Goal: Task Accomplishment & Management: Use online tool/utility

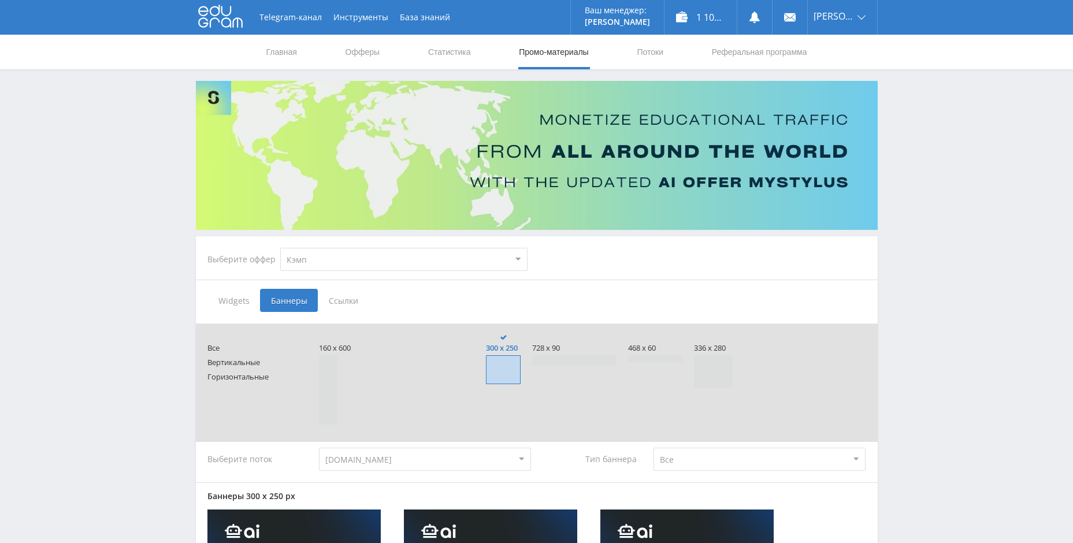
select select "340"
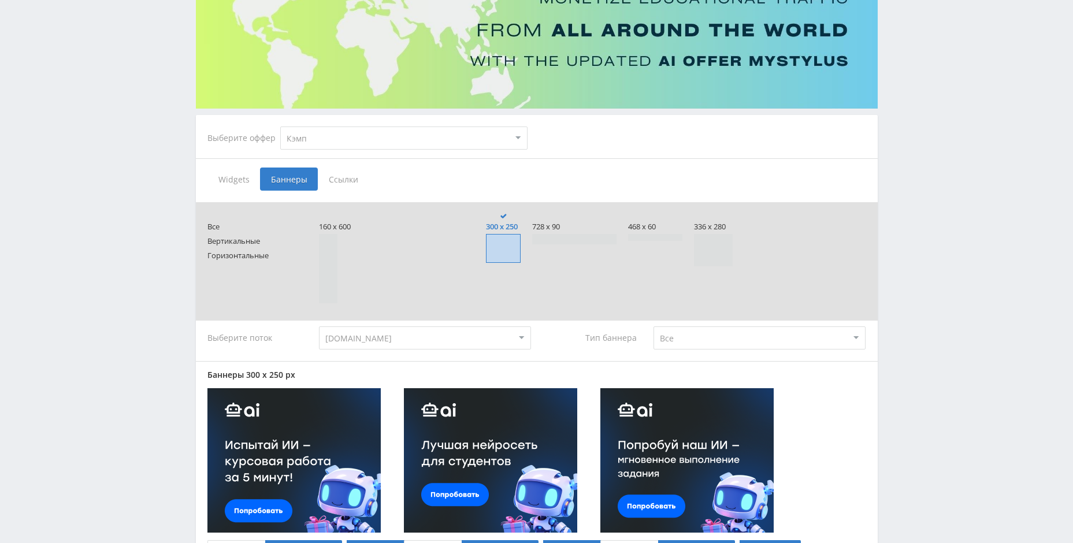
scroll to position [116, 0]
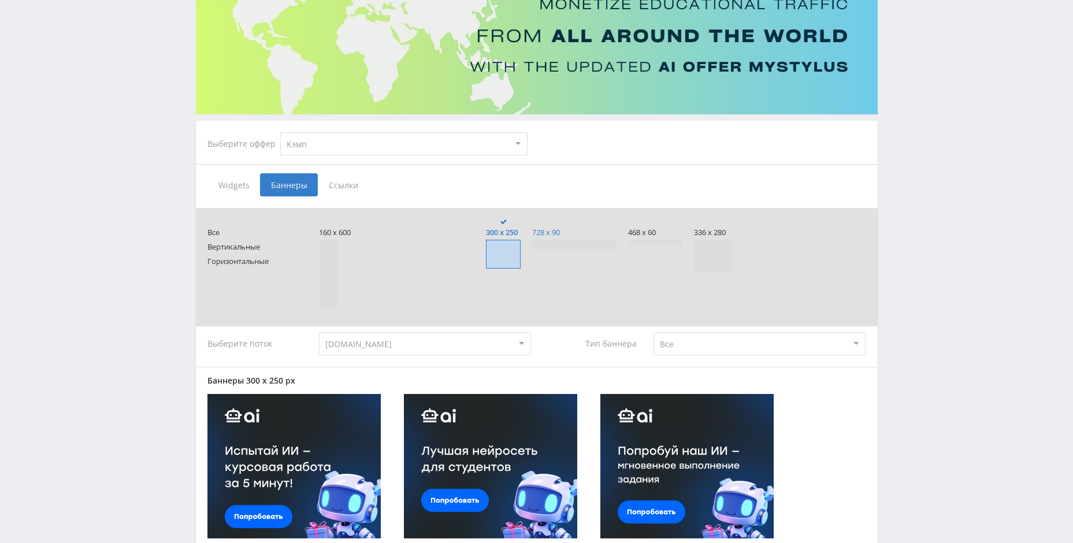
click at [553, 232] on span "728 x 90" at bounding box center [574, 232] width 84 height 9
click at [0, 0] on input "728 x 90" at bounding box center [0, 0] width 0 height 0
click at [505, 236] on span "300 x 250" at bounding box center [503, 232] width 35 height 9
click at [0, 0] on input "300 x 250" at bounding box center [0, 0] width 0 height 0
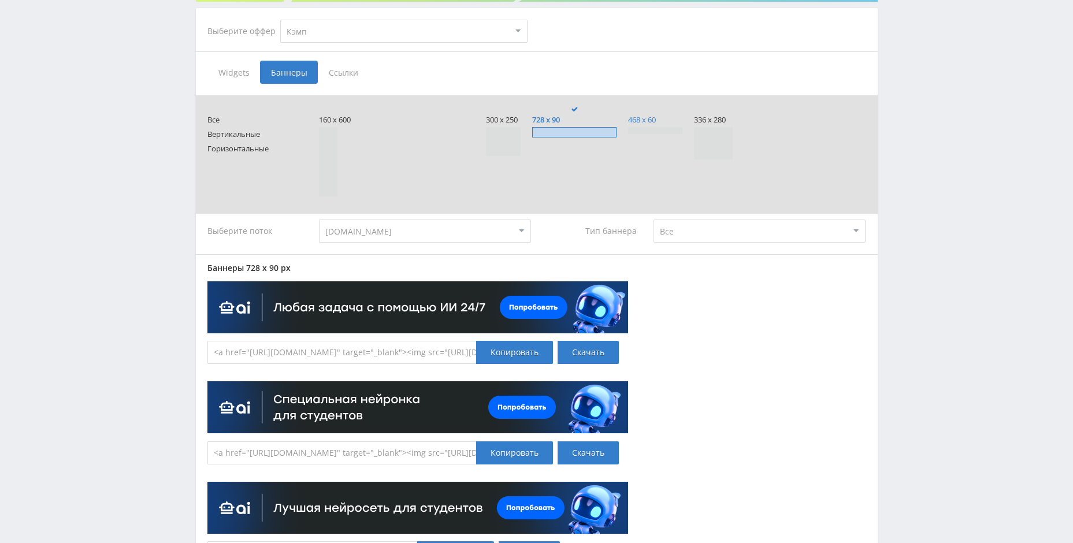
scroll to position [231, 0]
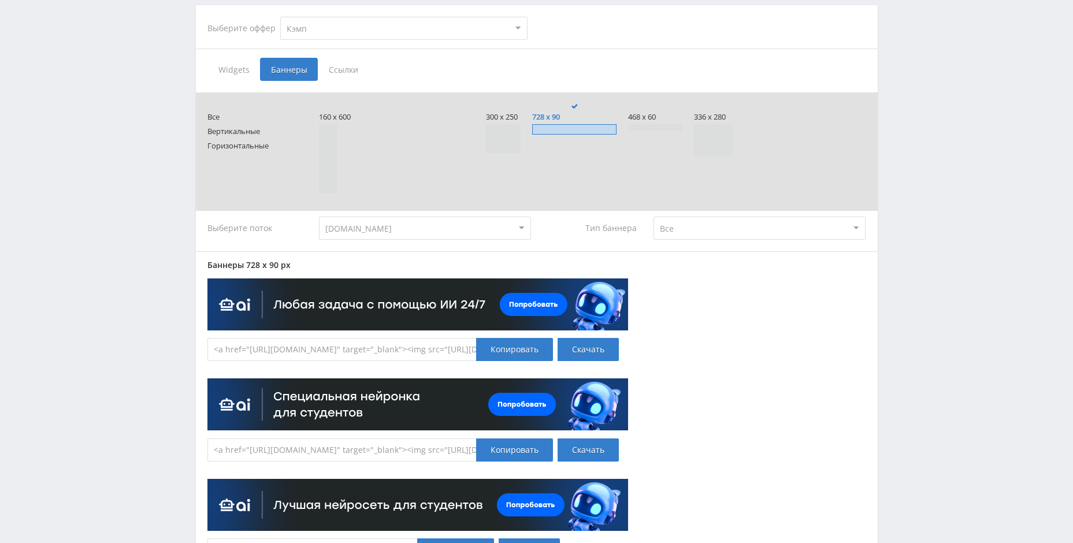
click at [642, 130] on span at bounding box center [655, 127] width 54 height 7
click at [0, 0] on input "468 x 60" at bounding box center [0, 0] width 0 height 0
click at [591, 128] on span at bounding box center [574, 129] width 84 height 10
click at [0, 0] on input "728 x 90" at bounding box center [0, 0] width 0 height 0
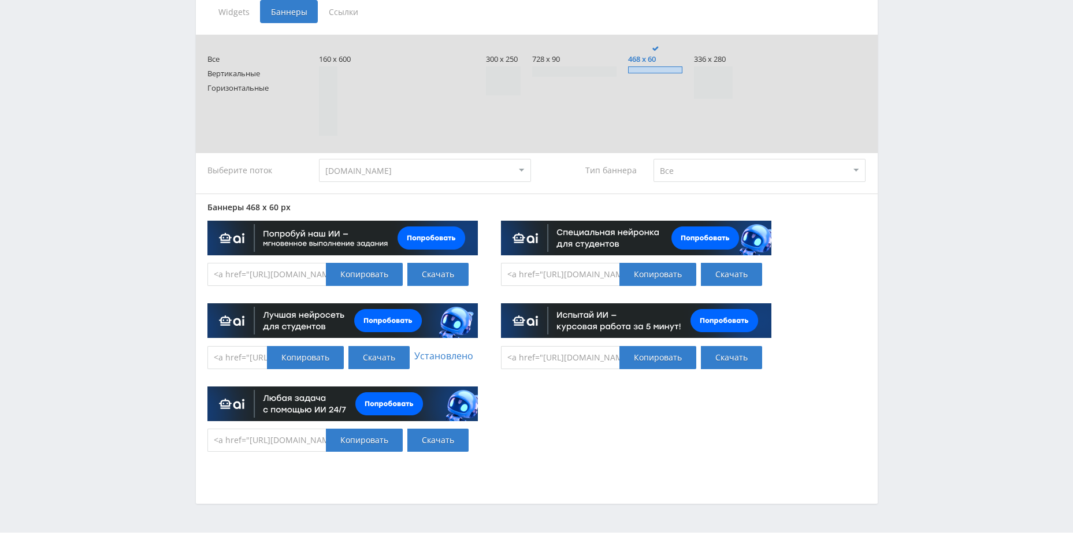
scroll to position [313, 0]
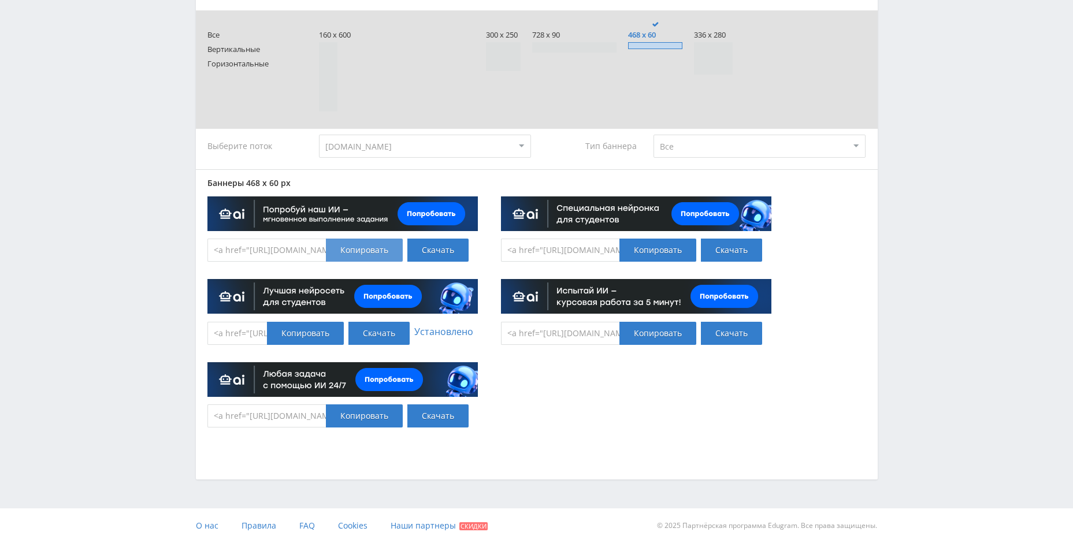
click at [359, 250] on div "Копировать" at bounding box center [364, 250] width 77 height 23
click at [148, 179] on div "Telegram-канал Инструменты База знаний Ваш менеджер: Alex Alex Online @edugram_…" at bounding box center [536, 115] width 1073 height 856
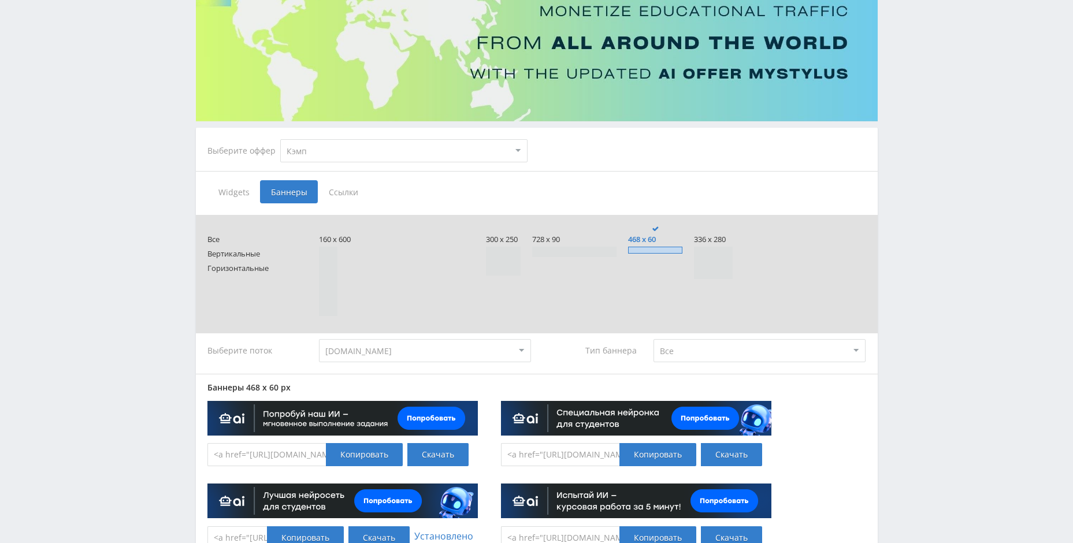
scroll to position [0, 0]
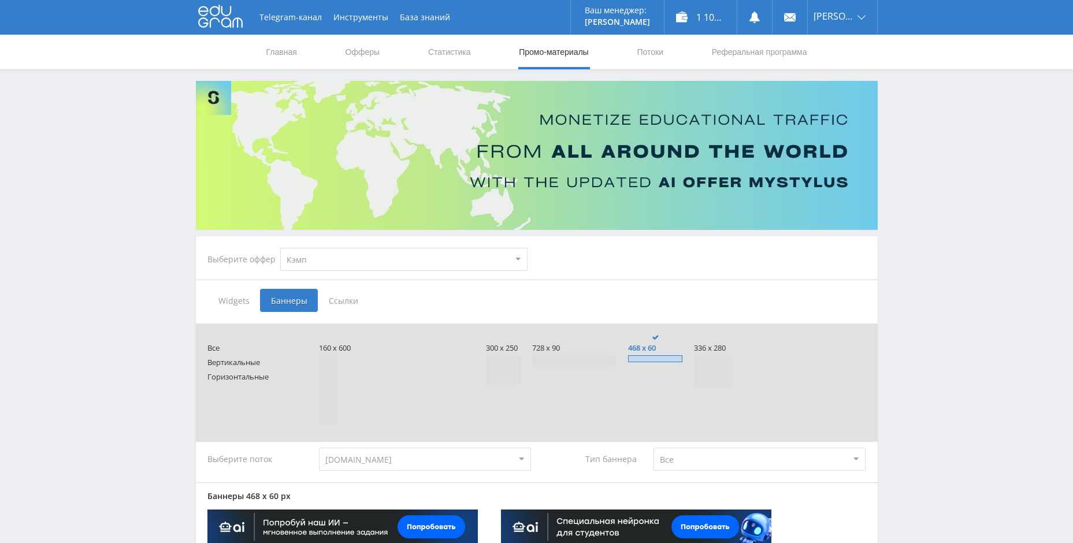
click at [237, 295] on span "Widgets" at bounding box center [233, 300] width 53 height 23
click at [0, 0] on input "Widgets" at bounding box center [0, 0] width 0 height 0
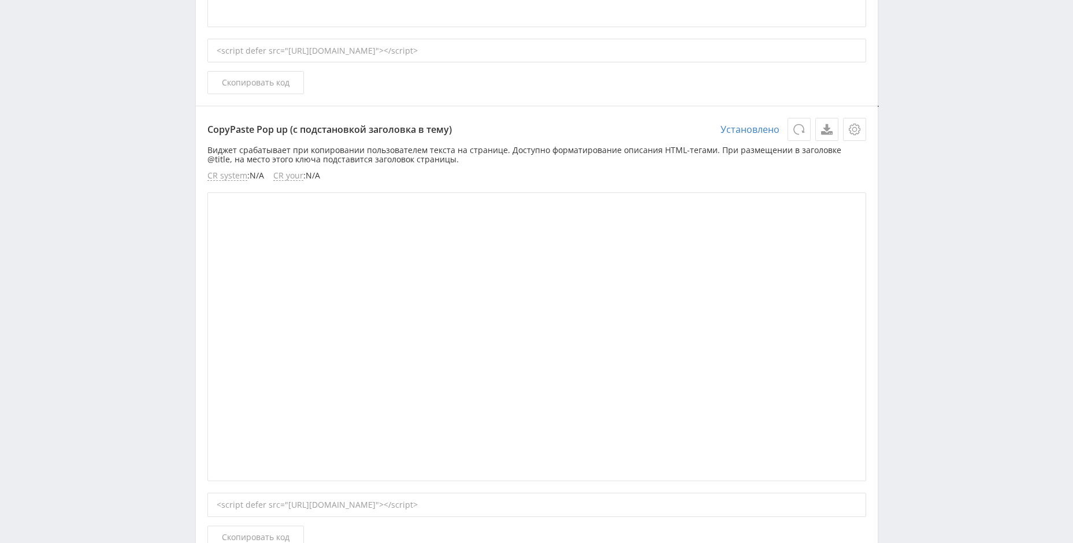
scroll to position [2195, 0]
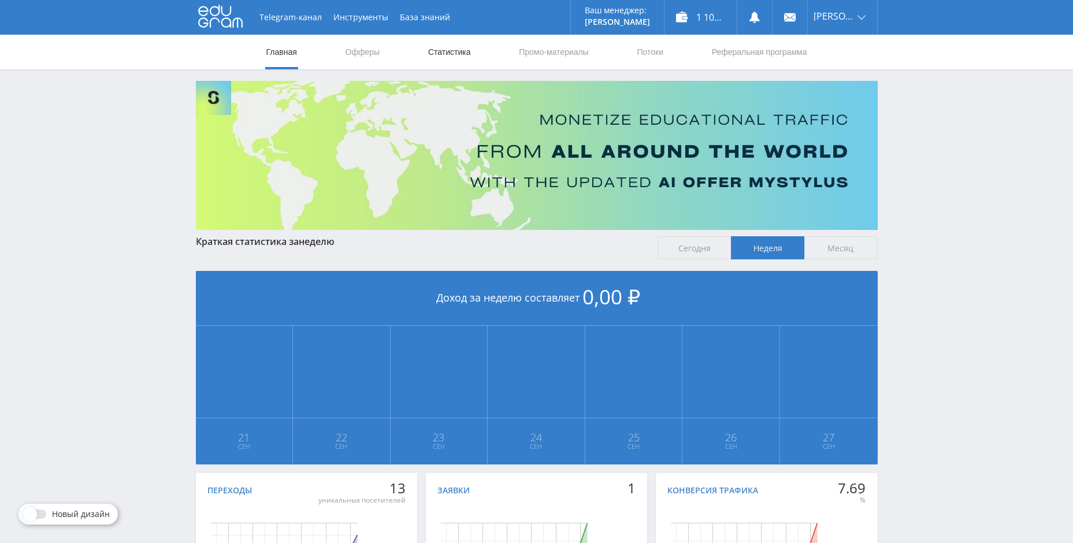
click at [453, 53] on link "Статистика" at bounding box center [449, 52] width 45 height 35
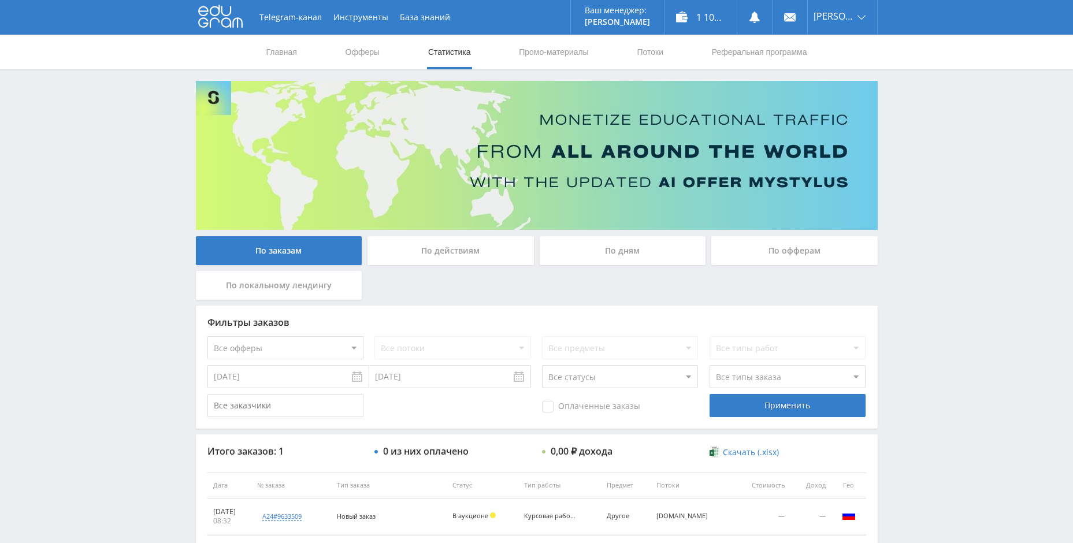
click at [775, 255] on div "По офферам" at bounding box center [794, 250] width 166 height 29
click at [0, 0] on input "По офферам" at bounding box center [0, 0] width 0 height 0
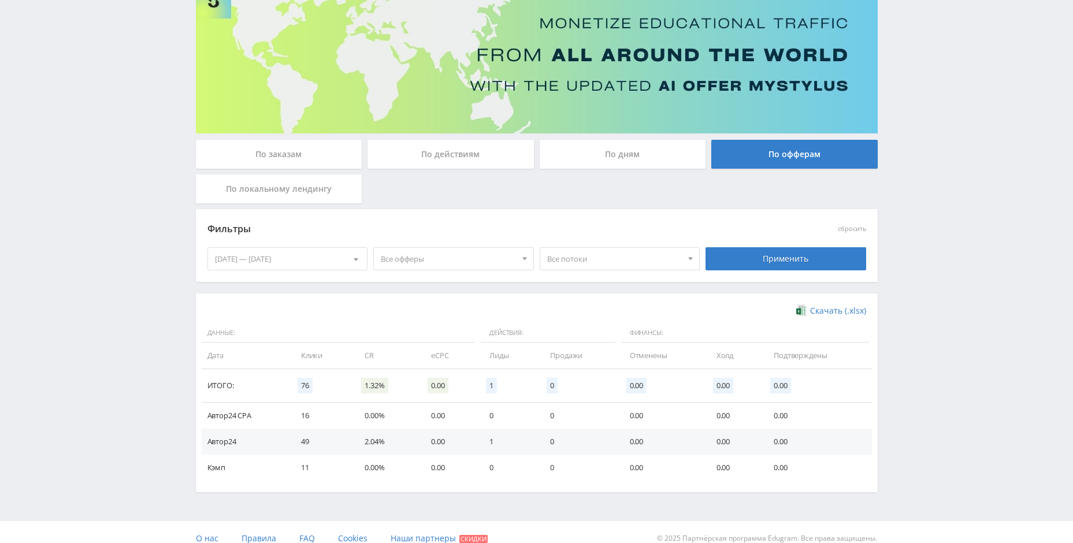
scroll to position [109, 0]
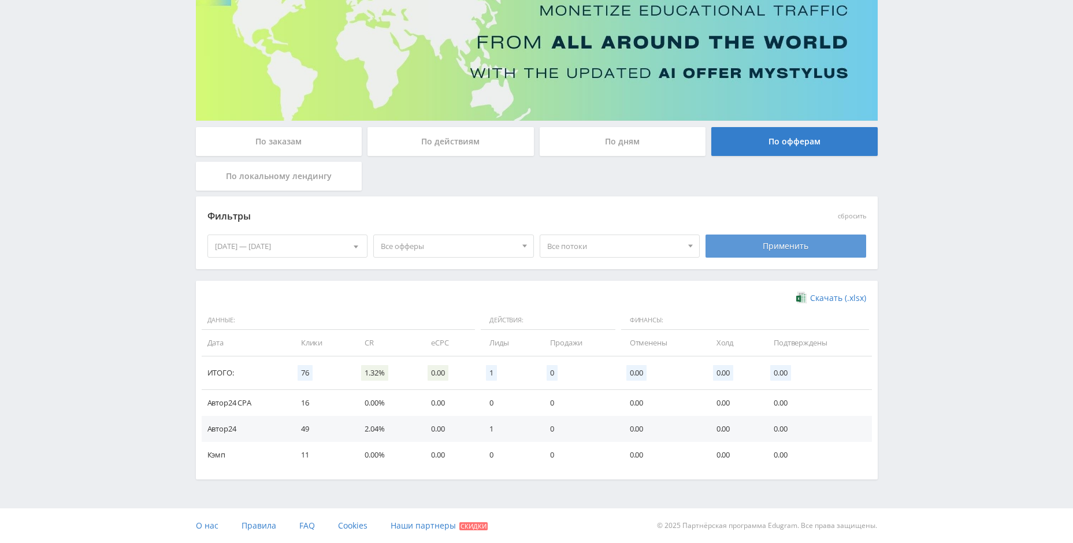
click at [778, 242] on div "Применить" at bounding box center [785, 246] width 161 height 23
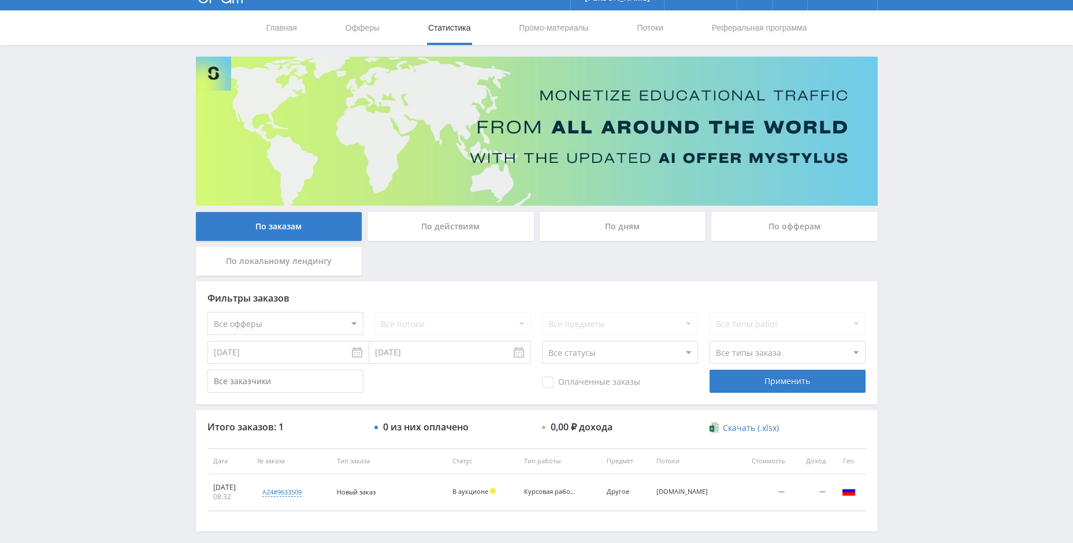
scroll to position [76, 0]
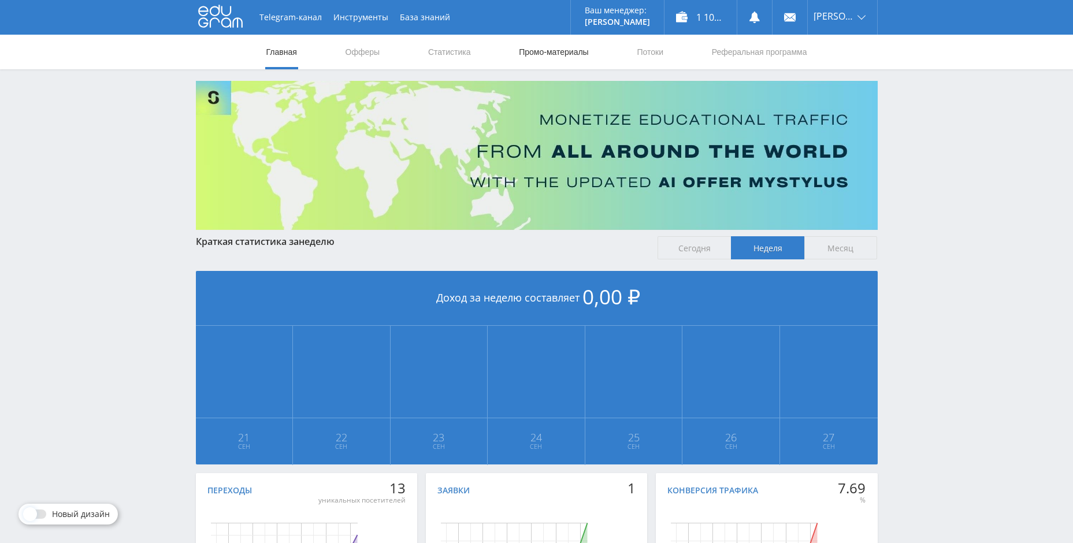
click at [534, 49] on link "Промо-материалы" at bounding box center [554, 52] width 72 height 35
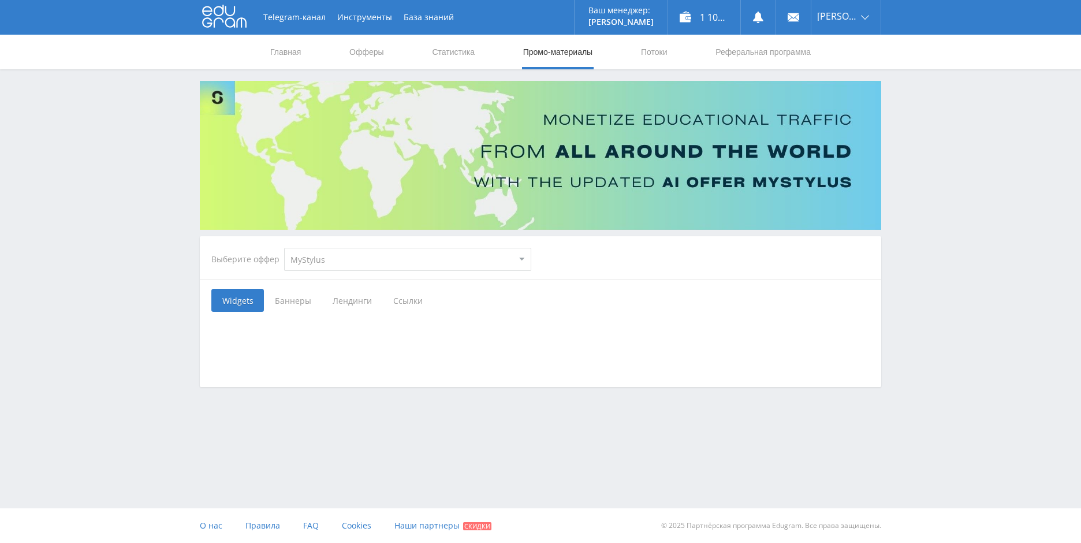
click at [444, 270] on select "MyStylus MyStylus - Revshare Кэмп Studybay Автор24 Studybay Brazil Автор24 - Мо…" at bounding box center [407, 259] width 247 height 23
select select "340"
click at [284, 248] on select "MyStylus MyStylus - Revshare Кэмп Studybay Автор24 Studybay Brazil Автор24 - Мо…" at bounding box center [407, 259] width 247 height 23
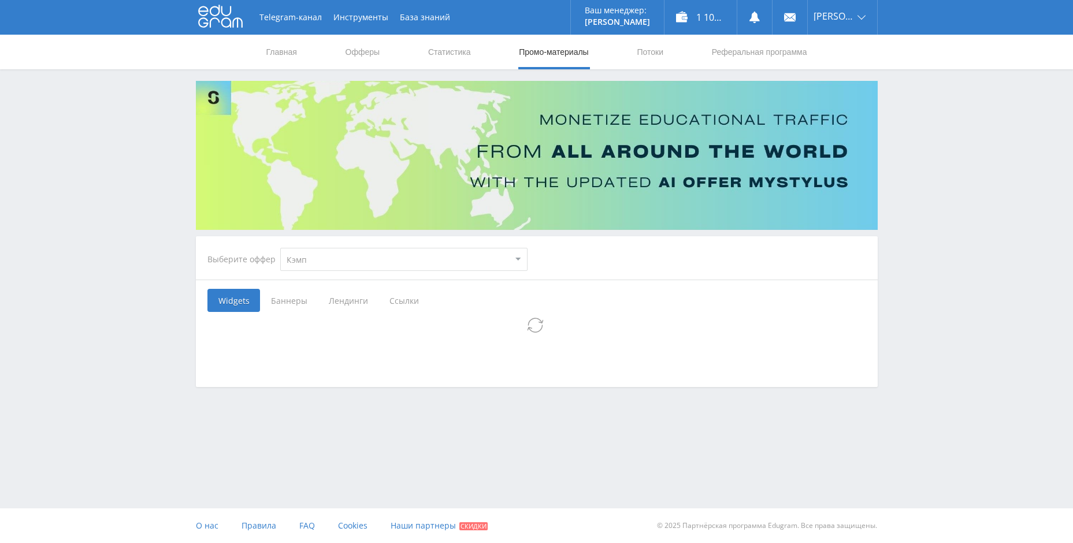
select select "340"
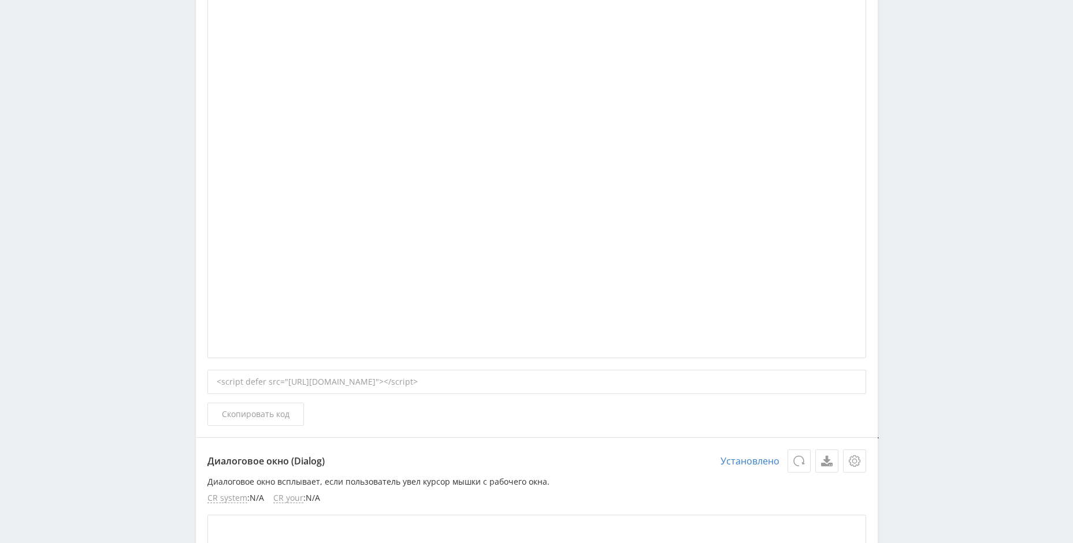
scroll to position [467, 0]
click at [251, 410] on span "Скопировать код" at bounding box center [256, 412] width 68 height 9
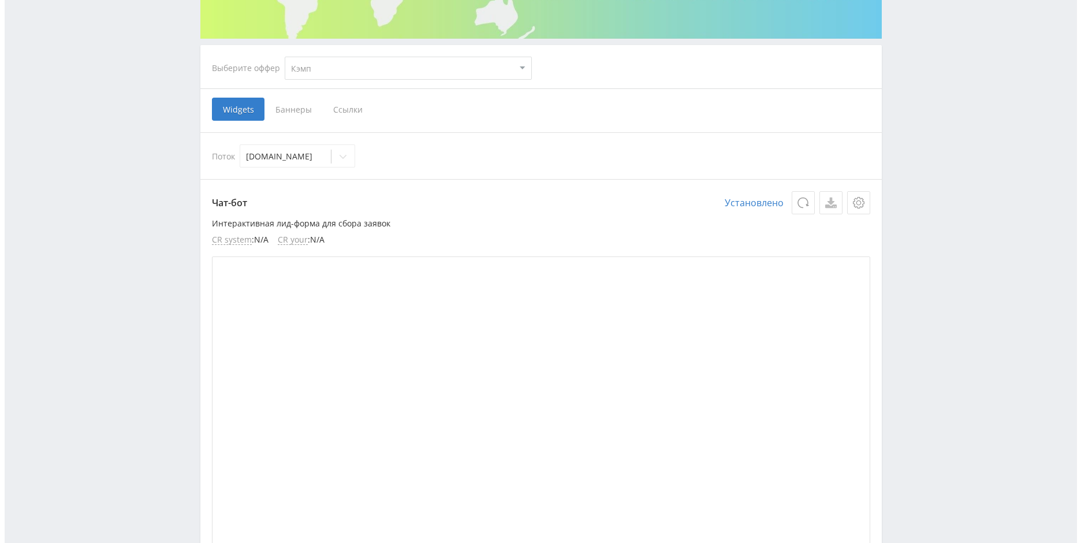
scroll to position [178, 0]
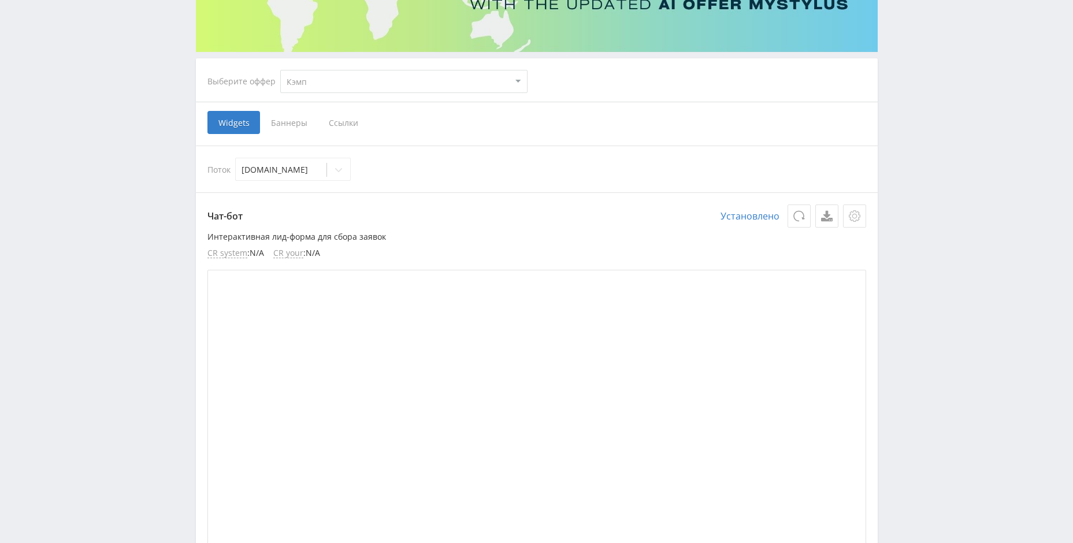
click at [860, 215] on div at bounding box center [854, 216] width 13 height 12
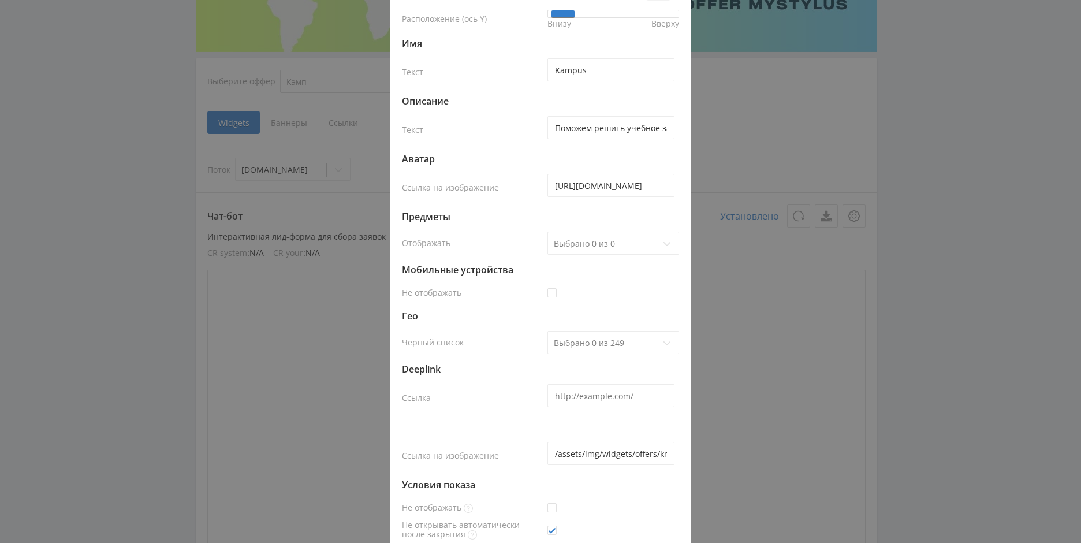
scroll to position [116, 0]
click at [608, 177] on input "https://eduforms.org/assets/img/widgets/offers/kmp/chatbot-default.jpg" at bounding box center [611, 182] width 127 height 23
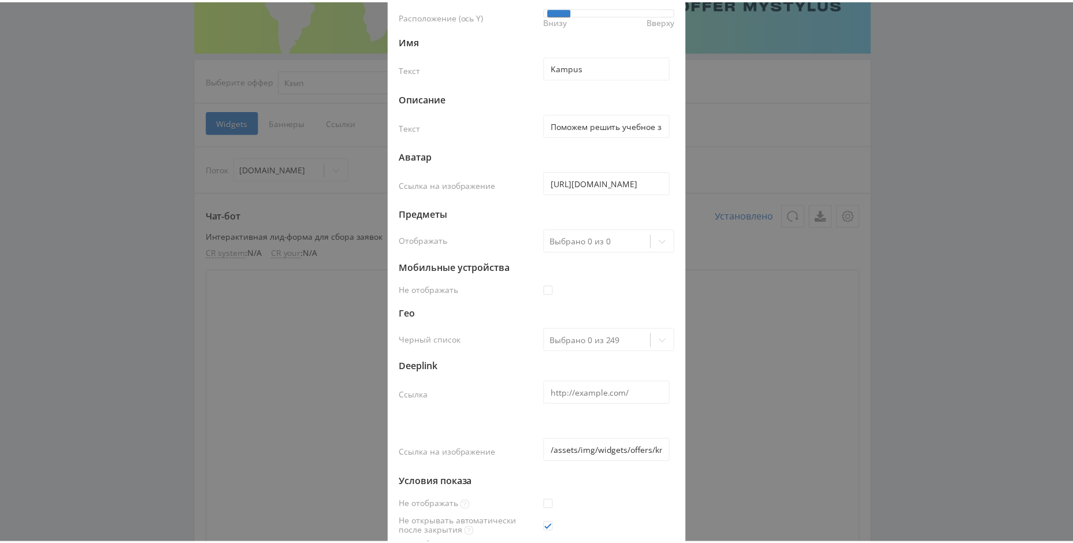
scroll to position [0, 0]
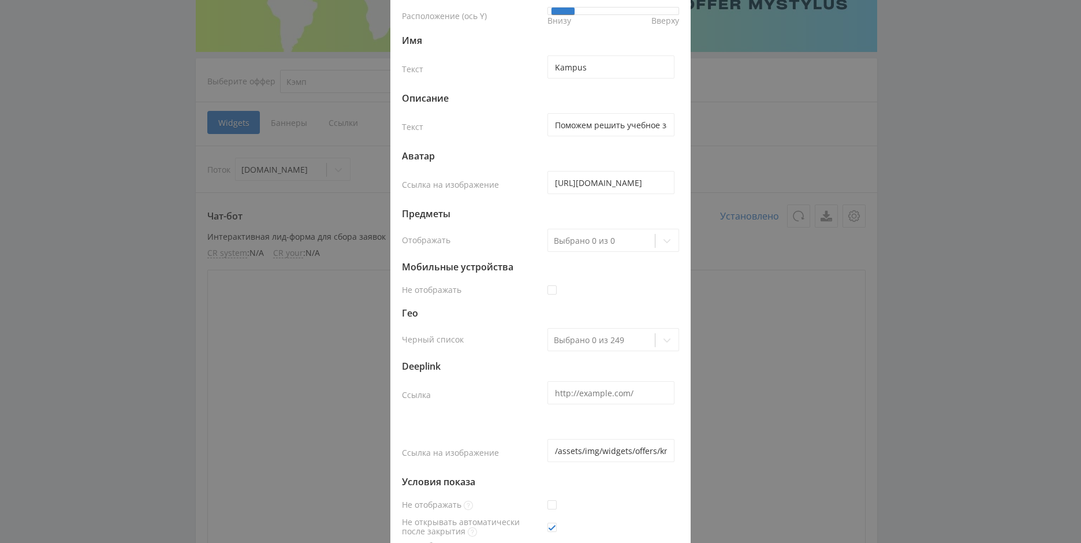
click at [1021, 226] on div "Настройки: Чат-бот Контейнер Цвет фона Расположение (ось X) Расположение (ось Y…" at bounding box center [540, 271] width 1081 height 543
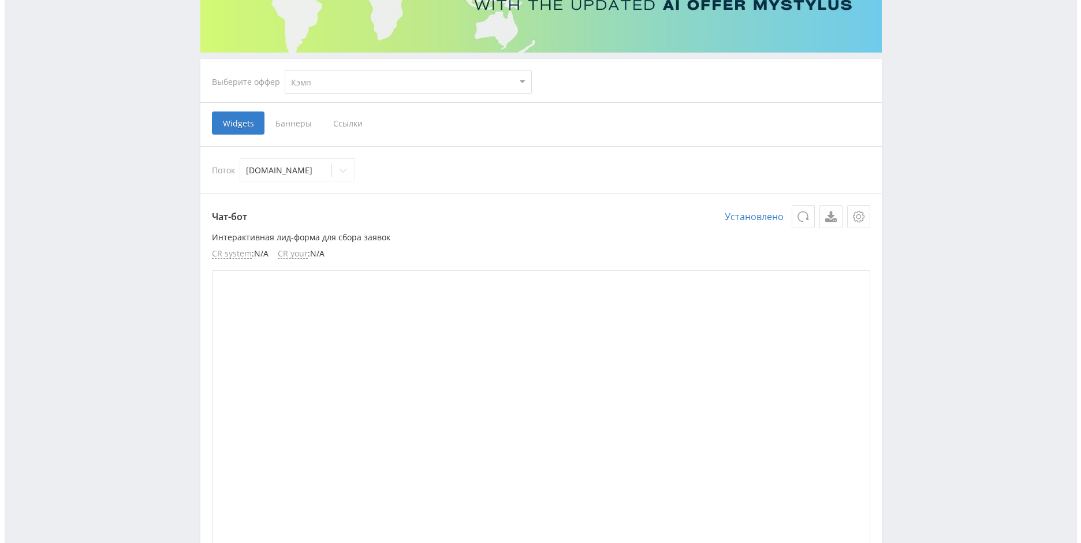
scroll to position [120, 0]
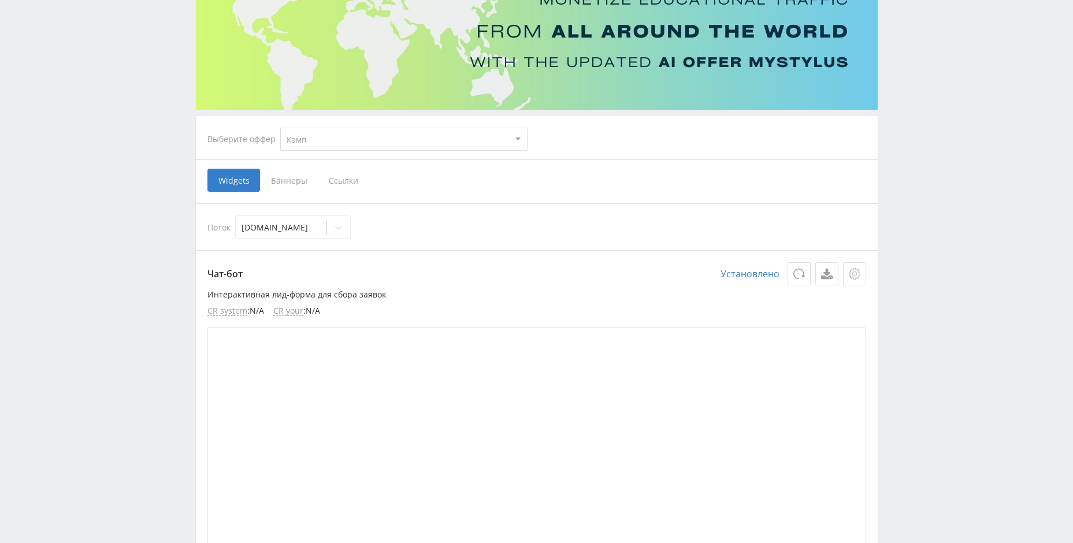
click at [853, 273] on icon at bounding box center [854, 274] width 12 height 12
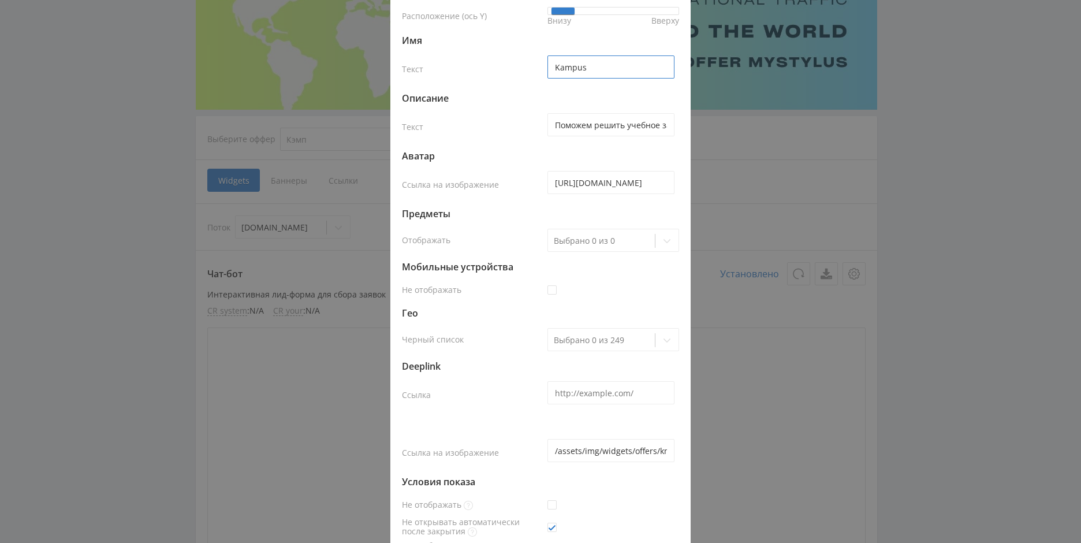
drag, startPoint x: 603, startPoint y: 178, endPoint x: 508, endPoint y: 180, distance: 94.7
click at [508, 85] on div "Текст Kampus" at bounding box center [540, 68] width 277 height 35
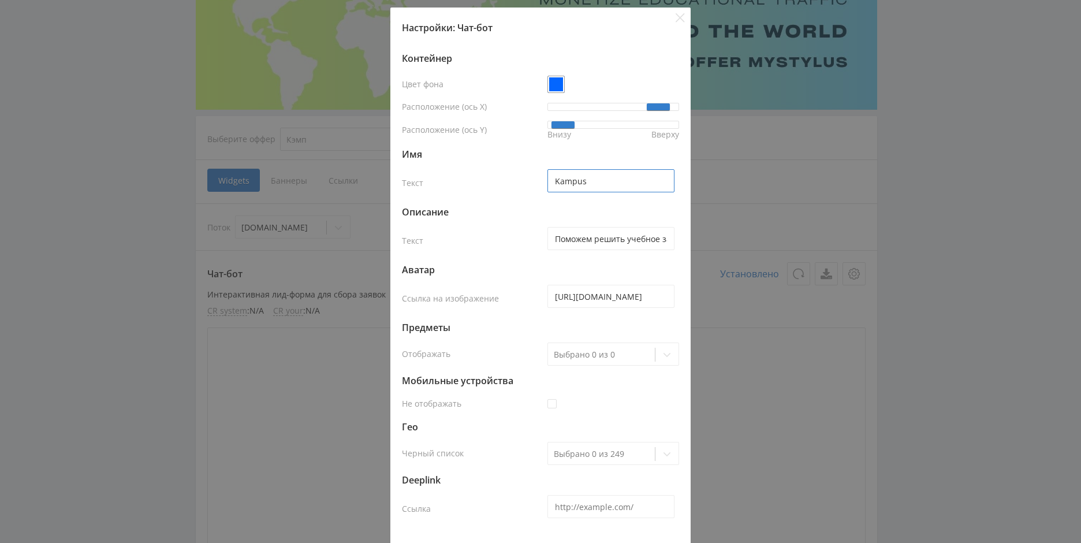
scroll to position [0, 0]
type input "B"
type input "И"
type input "Да придёт спаситель!"
click at [609, 244] on input "Поможем решить учебное задание" at bounding box center [611, 240] width 127 height 23
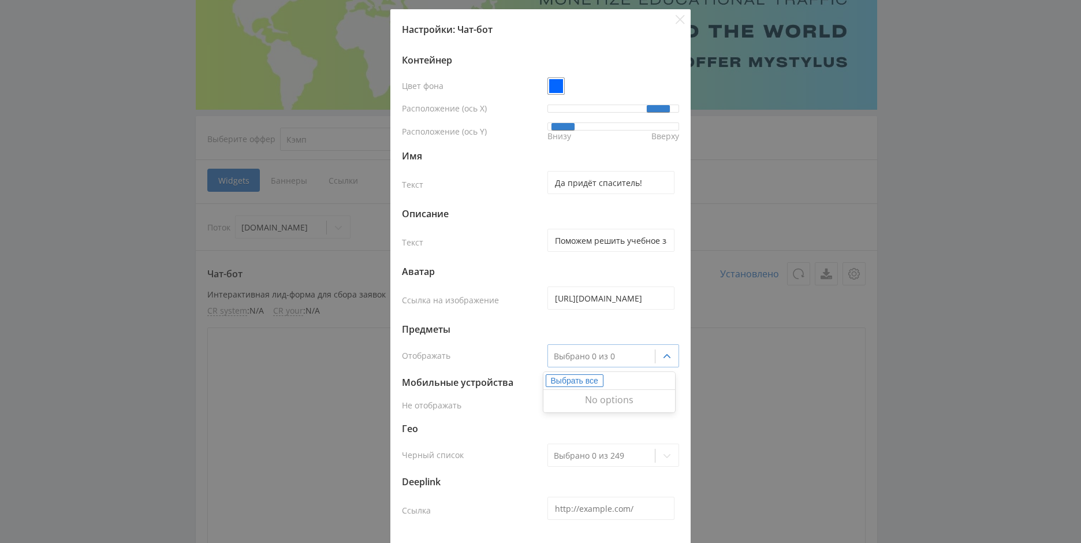
click at [596, 357] on div at bounding box center [601, 357] width 95 height 12
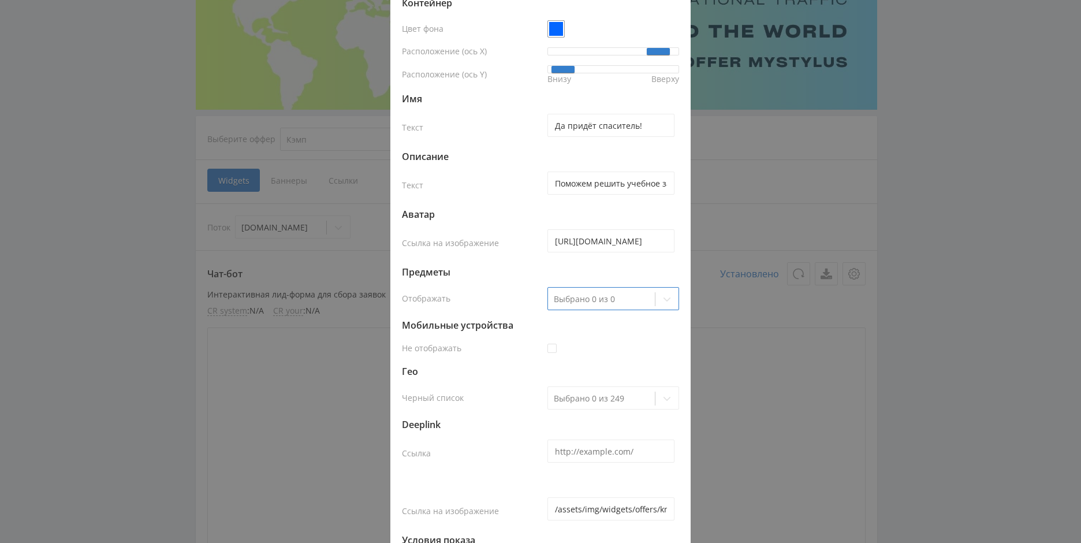
scroll to position [58, 0]
click at [548, 347] on div at bounding box center [552, 347] width 9 height 9
click at [607, 336] on div at bounding box center [611, 346] width 136 height 23
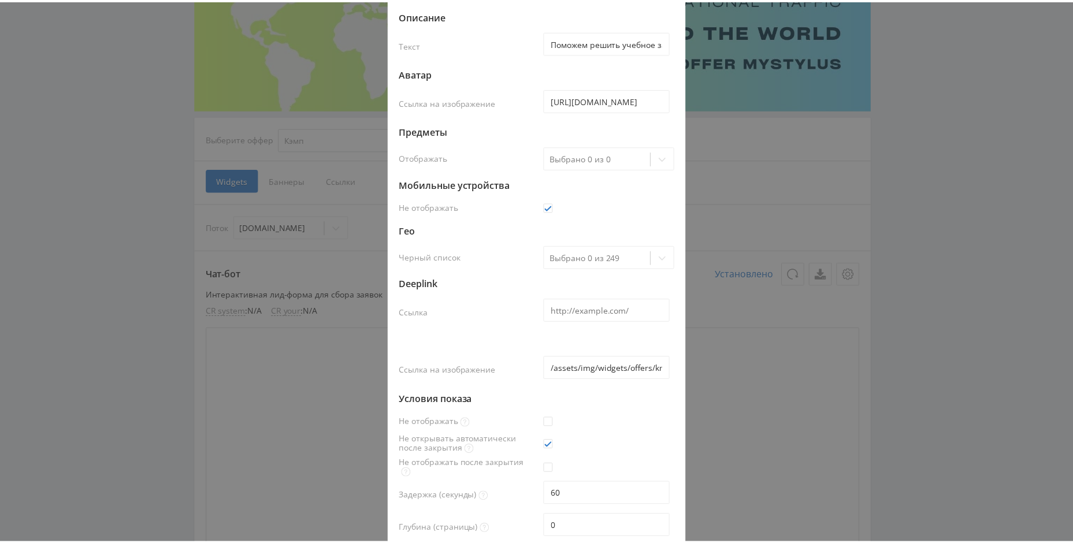
scroll to position [287, 0]
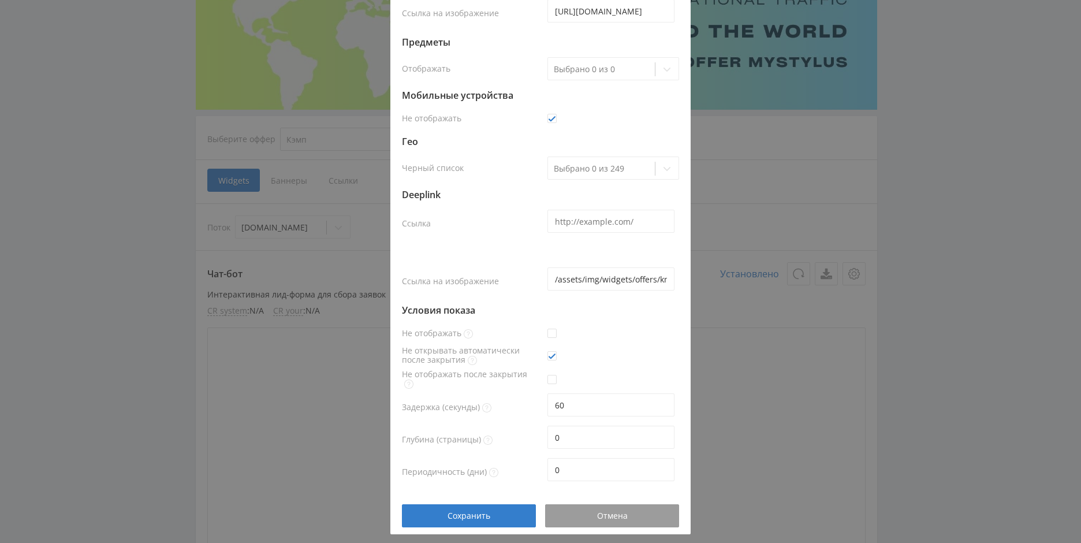
click at [551, 378] on icon at bounding box center [552, 379] width 3 height 3
click at [496, 516] on div "Сохранить" at bounding box center [468, 515] width 105 height 9
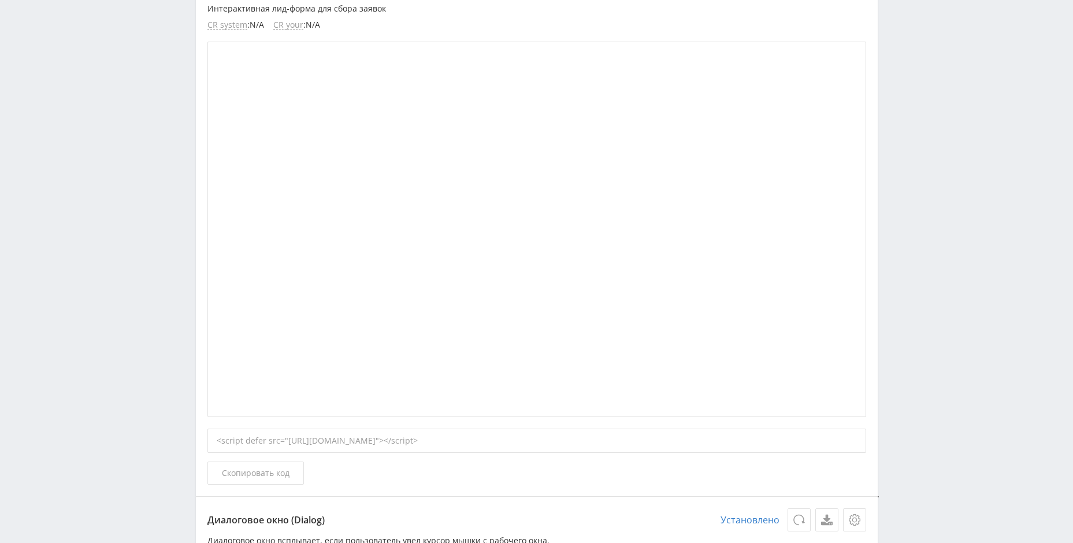
scroll to position [409, 0]
click at [258, 467] on span "Скопировать код" at bounding box center [256, 470] width 68 height 9
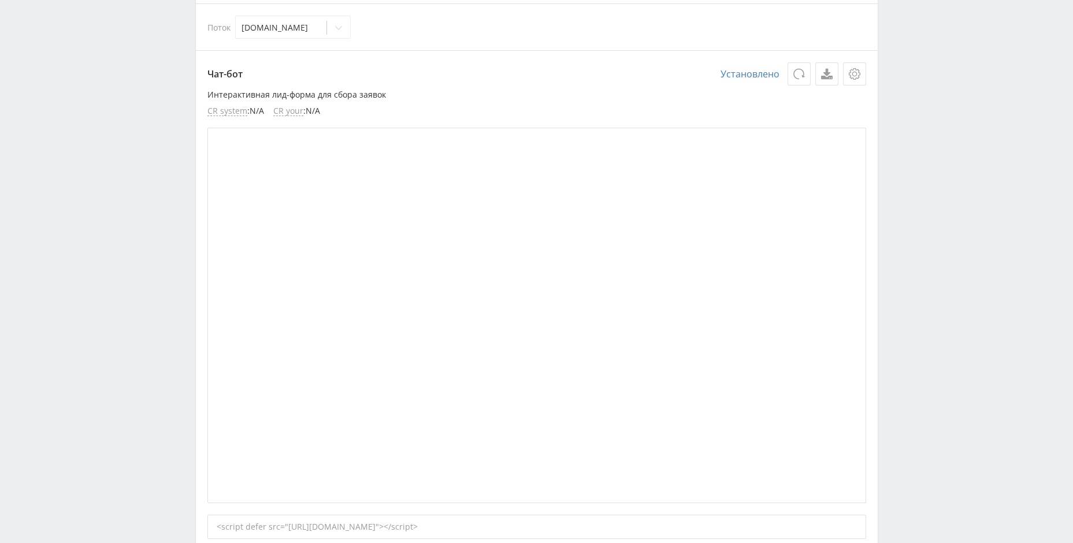
scroll to position [462, 0]
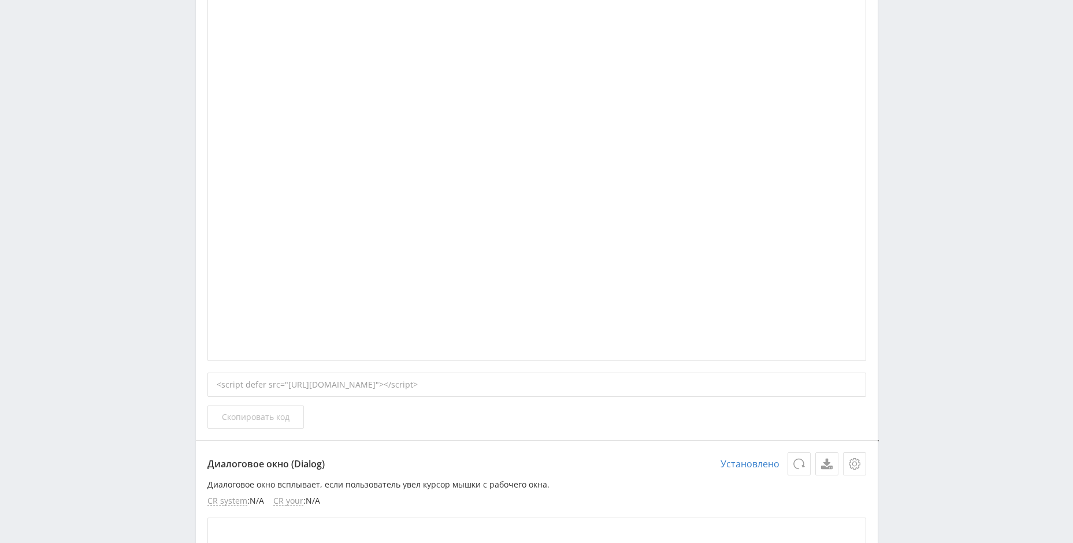
click at [281, 416] on span "Скопировать код" at bounding box center [256, 416] width 68 height 9
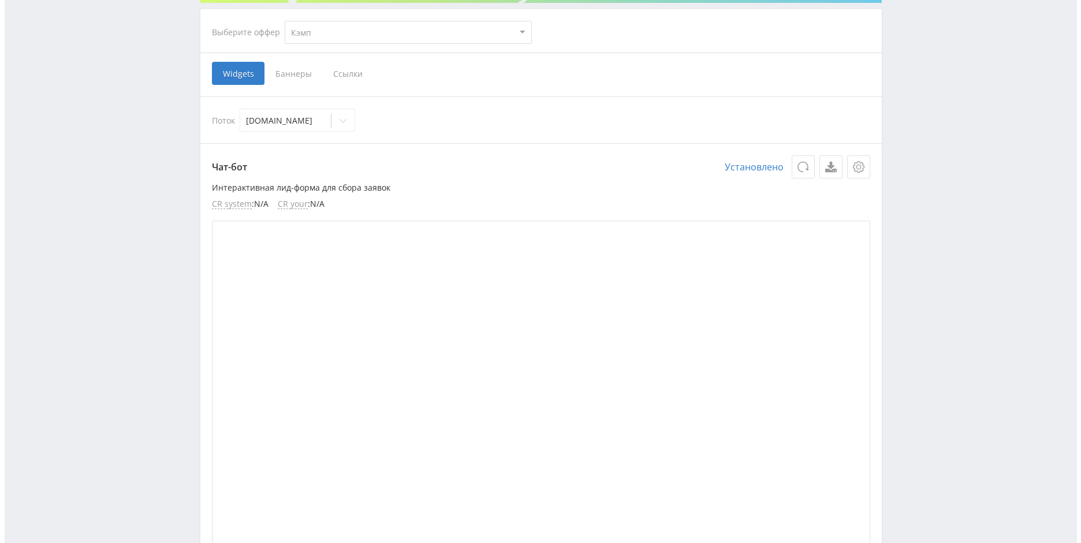
scroll to position [173, 0]
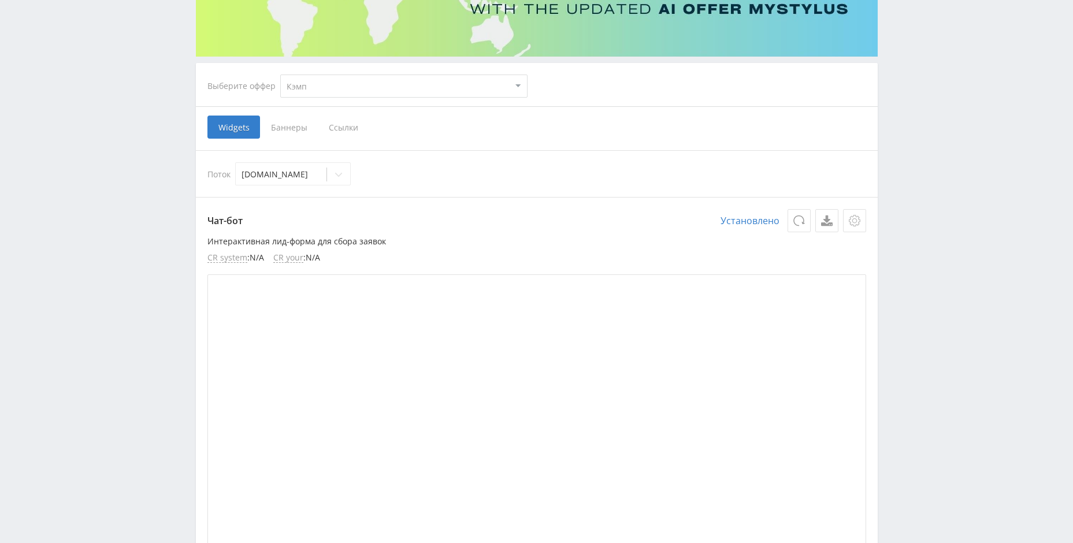
click at [850, 209] on button at bounding box center [854, 220] width 23 height 23
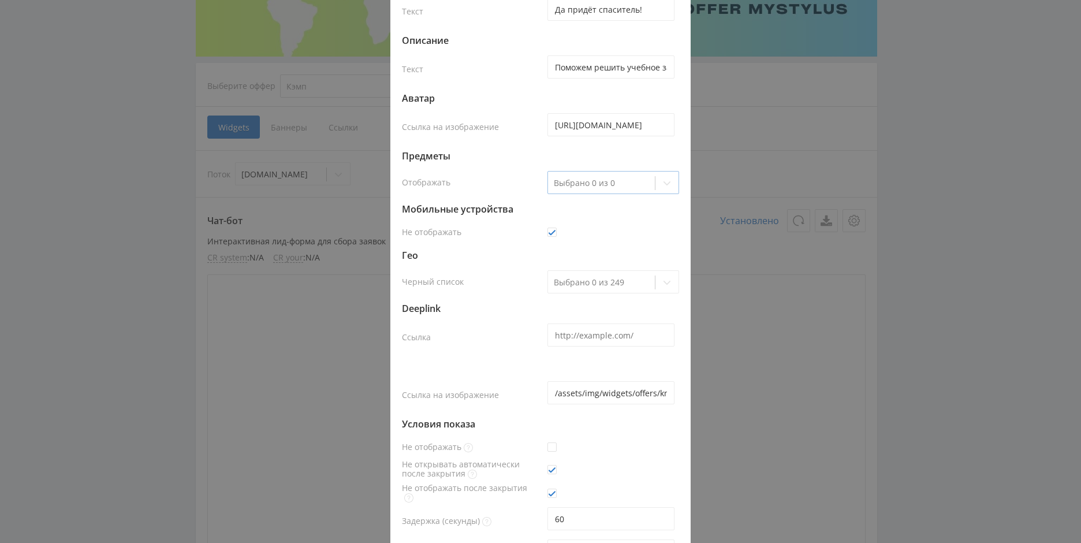
click at [600, 179] on div at bounding box center [601, 183] width 95 height 12
click at [940, 160] on div "Настройки: Чат-бот Контейнер Цвет фона Расположение (ось X) Расположение (ось Y…" at bounding box center [540, 271] width 1081 height 543
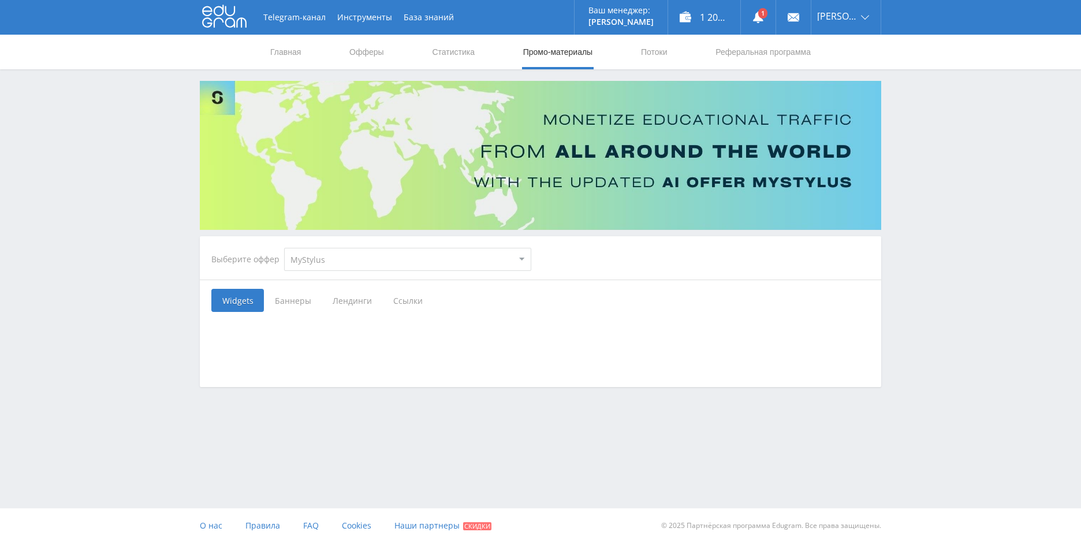
click at [321, 259] on select "MyStylus MyStylus - Revshare Кэмп Studybay Автор24 Studybay [GEOGRAPHIC_DATA] А…" at bounding box center [407, 259] width 247 height 23
select select "340"
click at [284, 248] on select "MyStylus MyStylus - Revshare Кэмп Studybay Автор24 Studybay [GEOGRAPHIC_DATA] А…" at bounding box center [407, 259] width 247 height 23
select select "340"
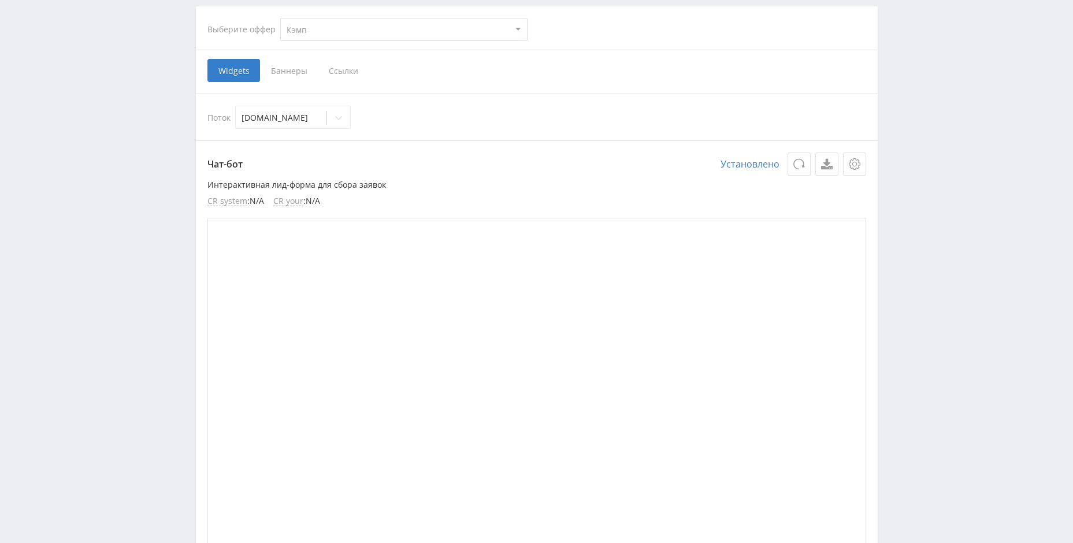
scroll to position [347, 0]
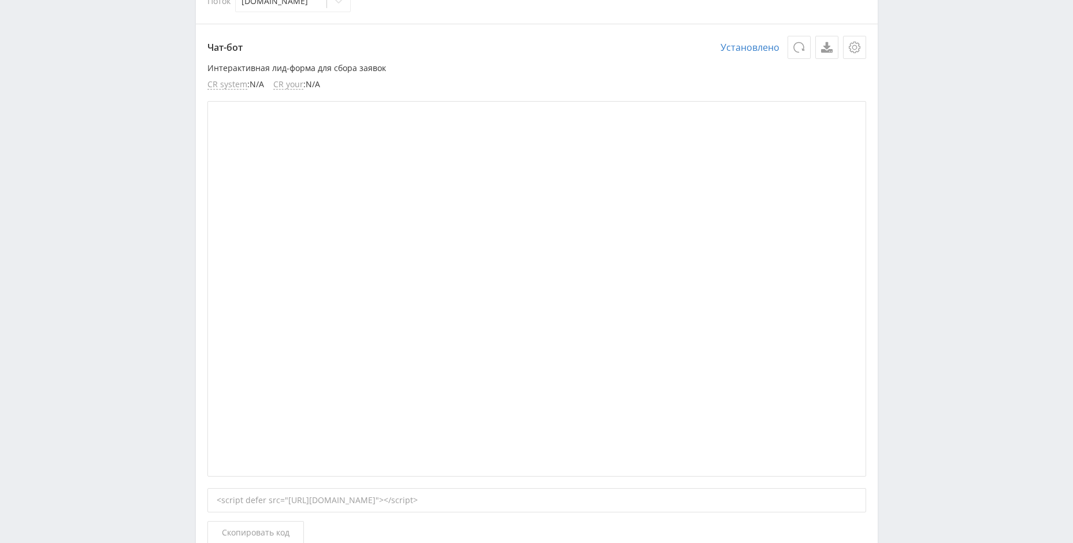
click at [831, 43] on icon at bounding box center [827, 43] width 12 height 12
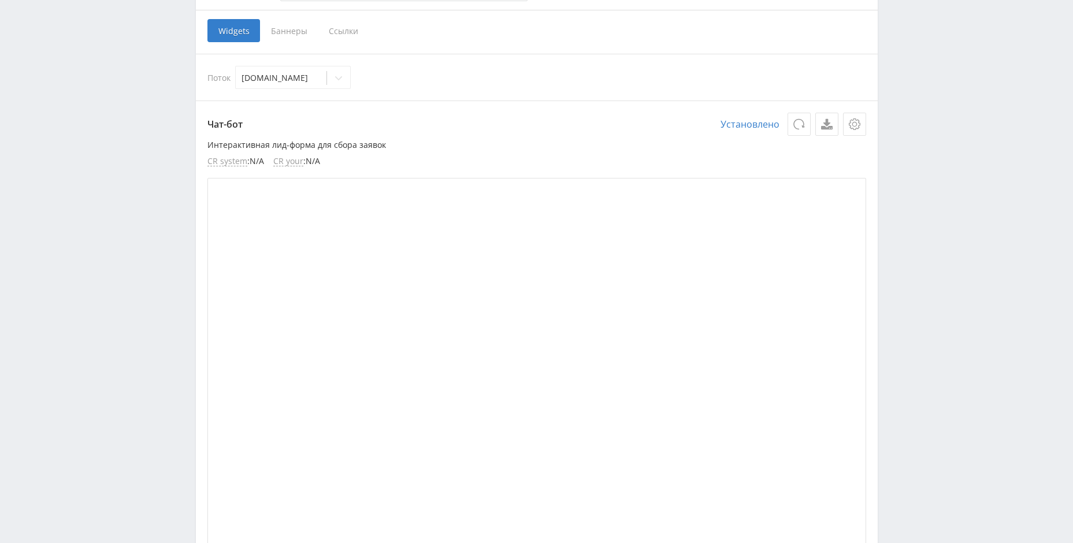
scroll to position [293, 0]
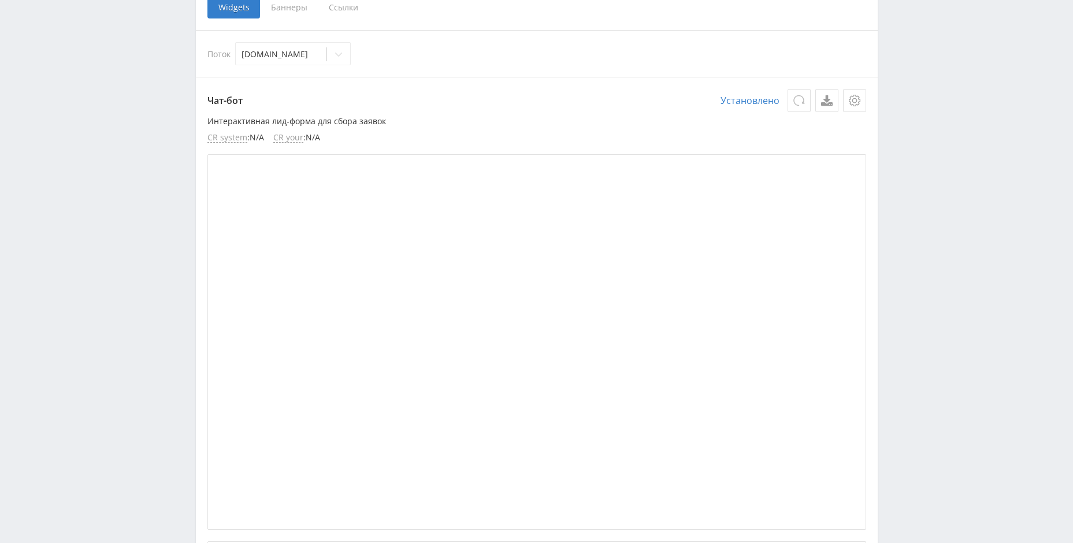
click at [791, 102] on button at bounding box center [798, 100] width 23 height 23
click at [794, 103] on icon at bounding box center [799, 100] width 12 height 11
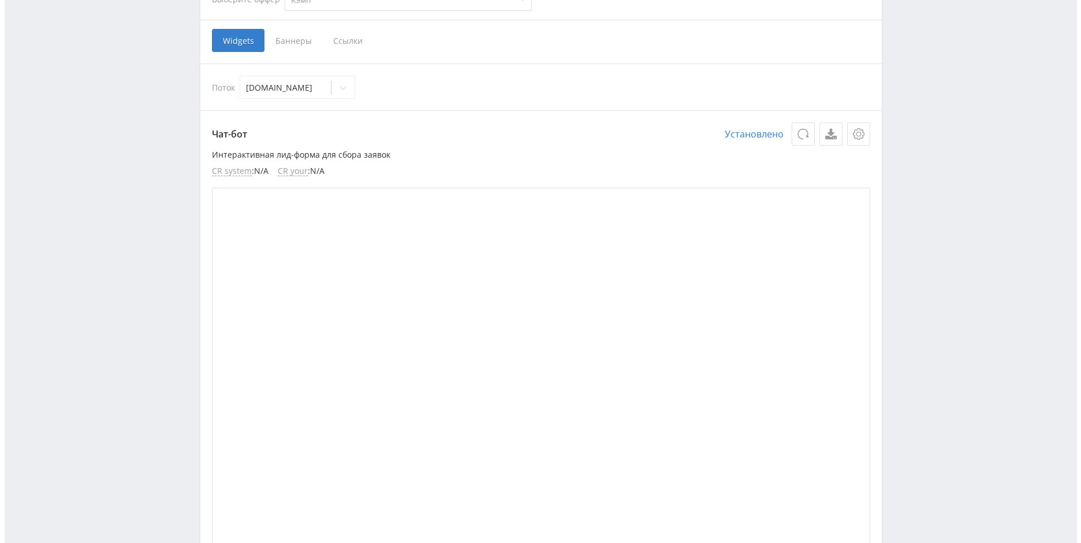
scroll to position [236, 0]
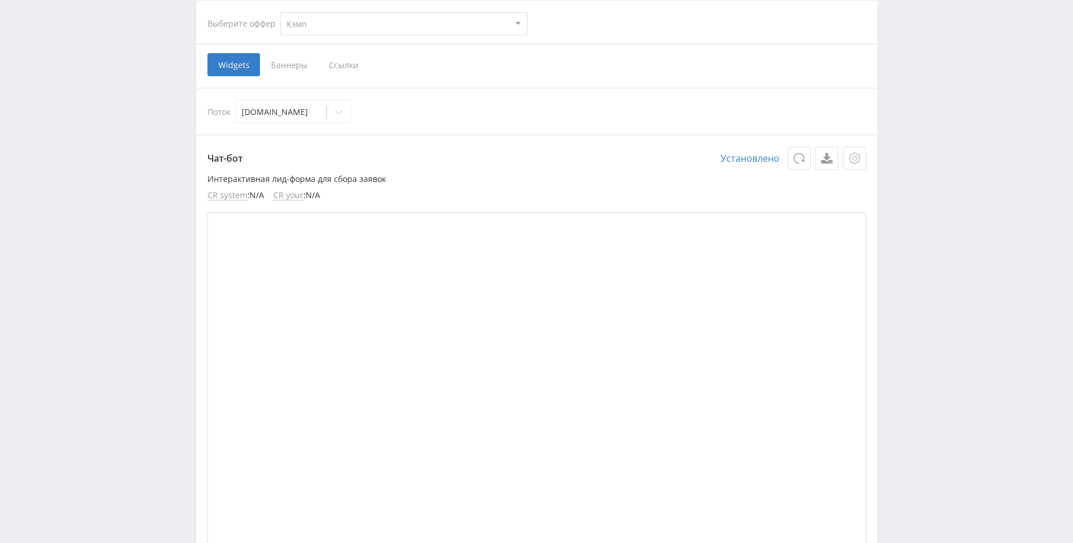
click at [850, 156] on icon at bounding box center [854, 158] width 12 height 12
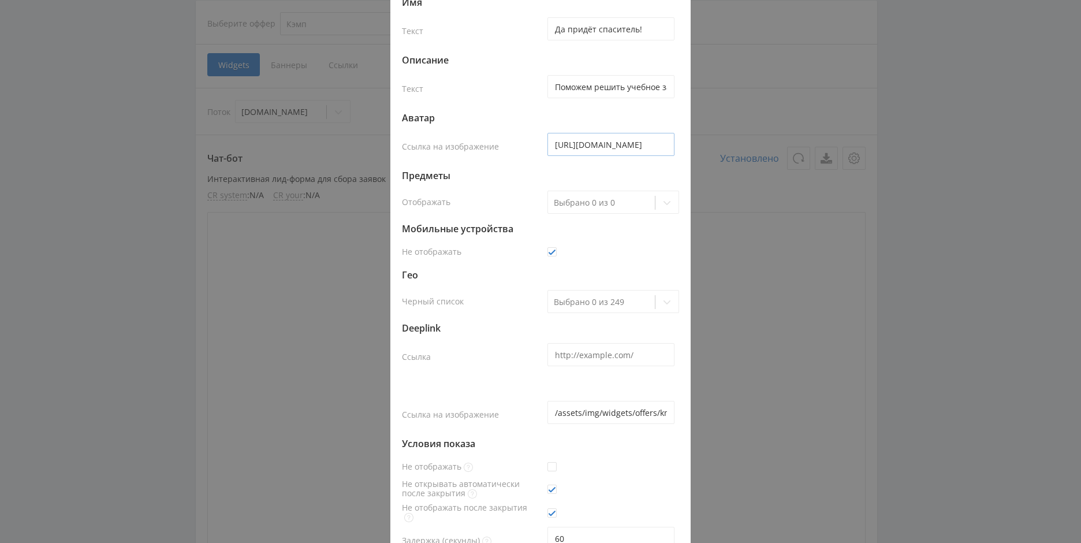
scroll to position [287, 0]
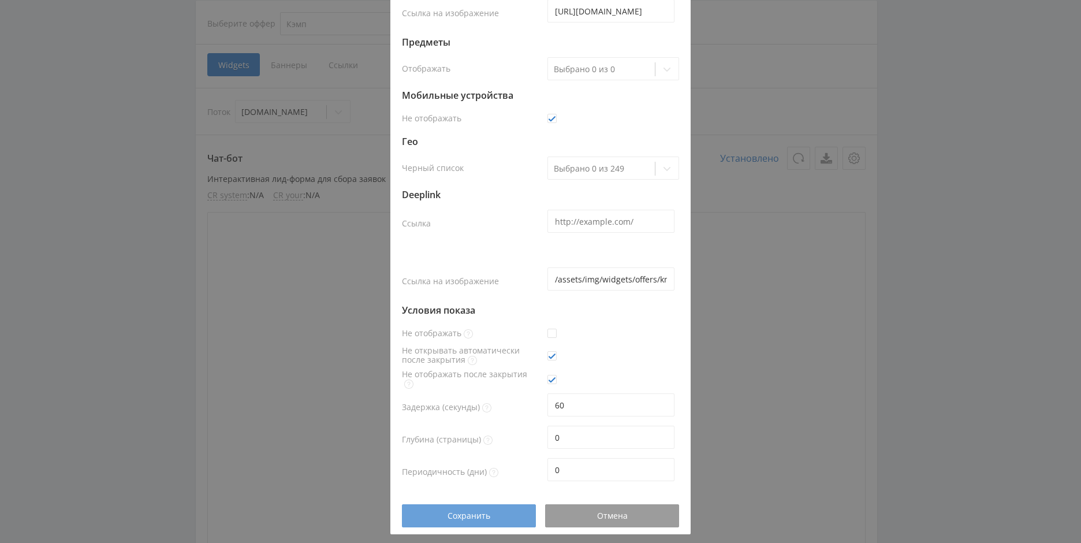
click at [495, 514] on div "Сохранить" at bounding box center [468, 515] width 105 height 9
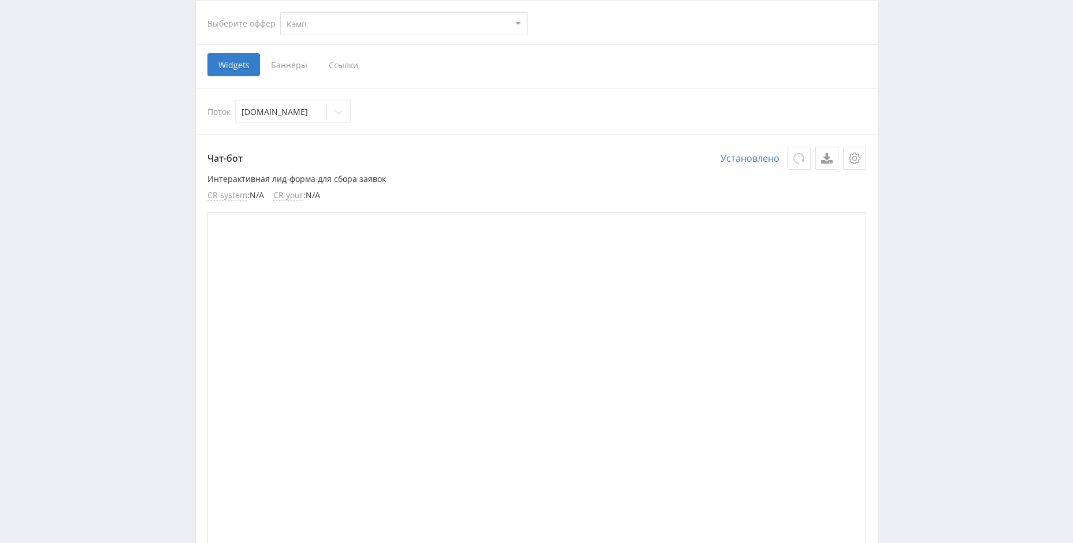
click at [792, 160] on div at bounding box center [798, 158] width 13 height 12
click at [852, 157] on icon at bounding box center [854, 158] width 12 height 12
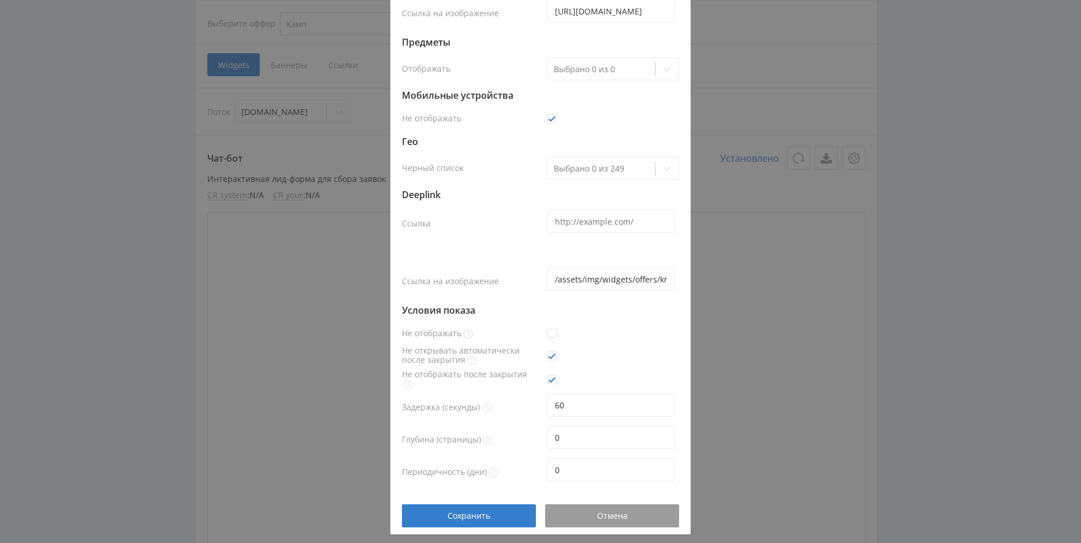
drag, startPoint x: 930, startPoint y: 164, endPoint x: 926, endPoint y: 170, distance: 7.5
click at [930, 165] on div "Настройки: Чат-бот Контейнер Цвет фона Расположение (ось X) Расположение (ось Y…" at bounding box center [540, 271] width 1081 height 543
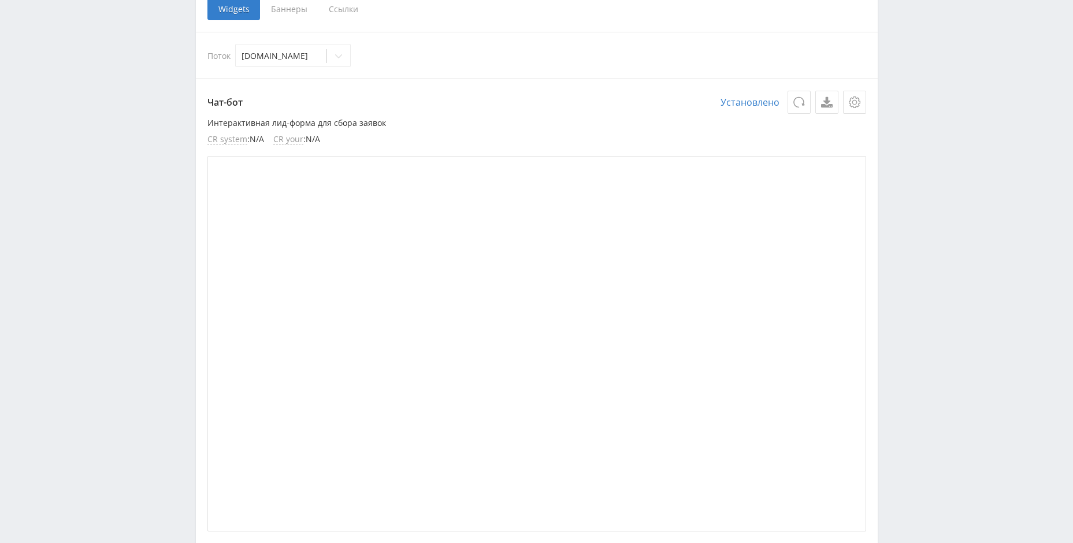
scroll to position [293, 0]
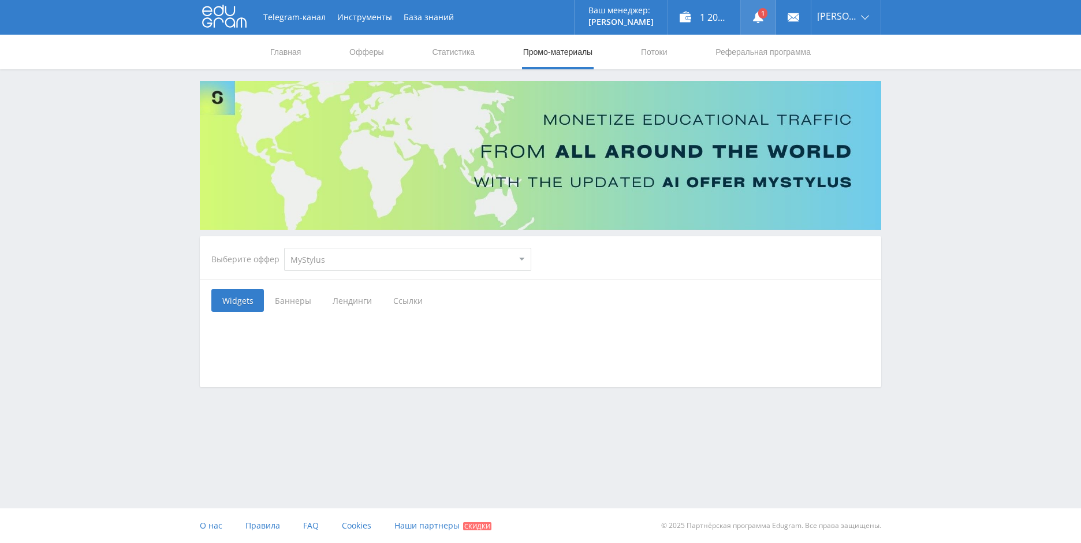
click at [776, 21] on link at bounding box center [758, 17] width 35 height 35
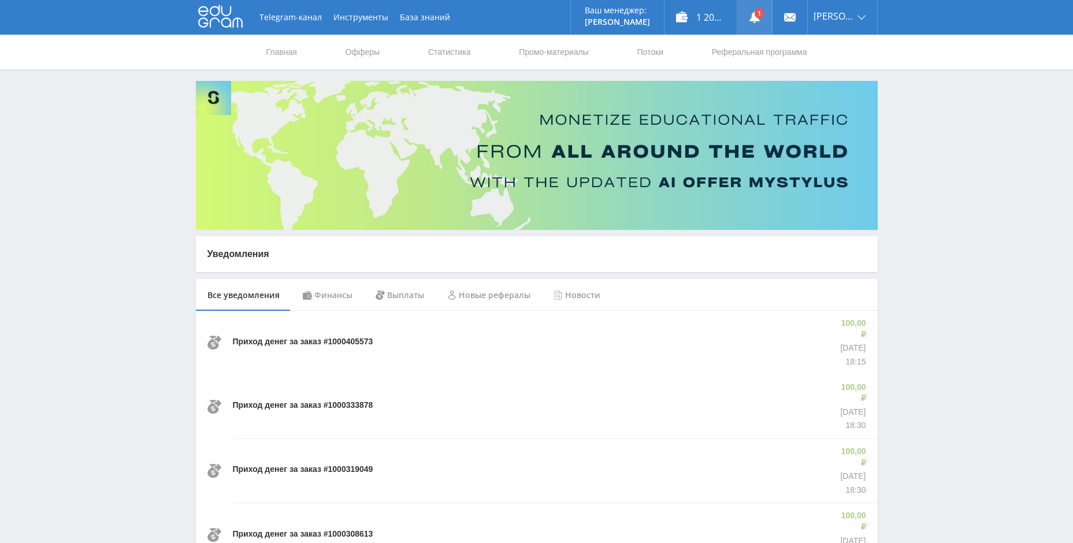
click at [760, 20] on use at bounding box center [754, 18] width 10 height 12
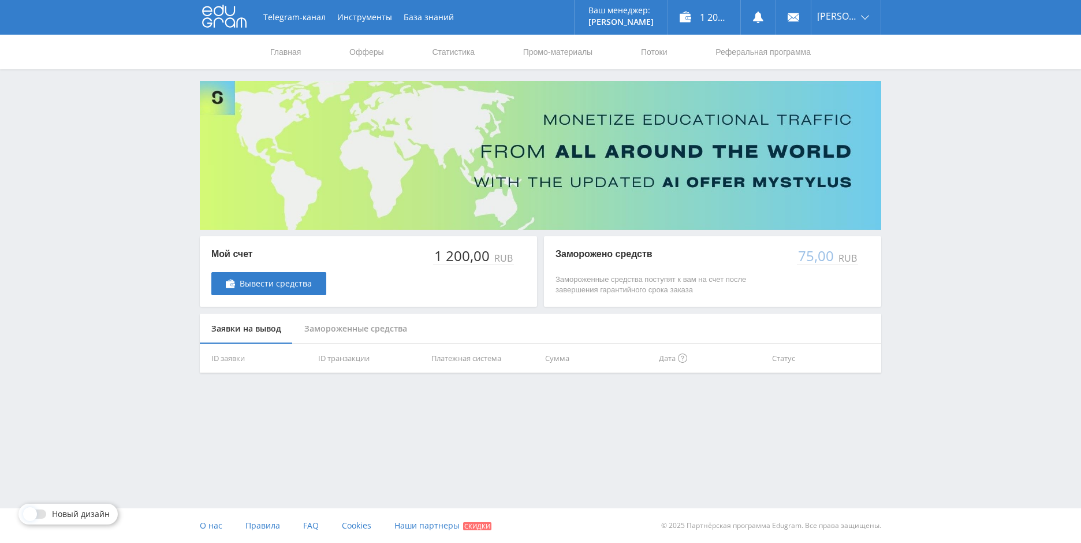
click at [366, 326] on div "Замороженные средства" at bounding box center [356, 329] width 126 height 31
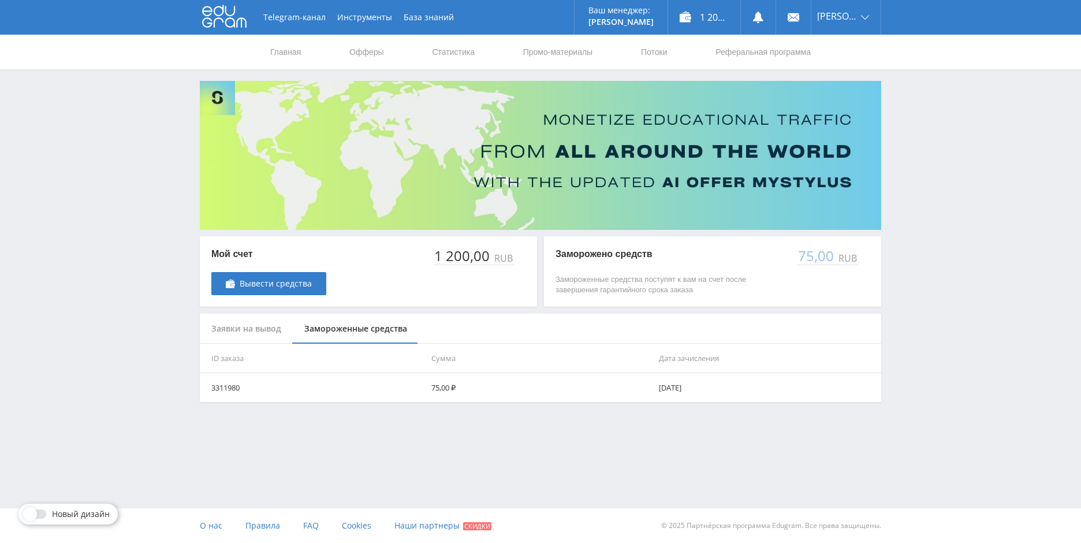
click at [252, 326] on div "Заявки на вывод" at bounding box center [246, 329] width 93 height 31
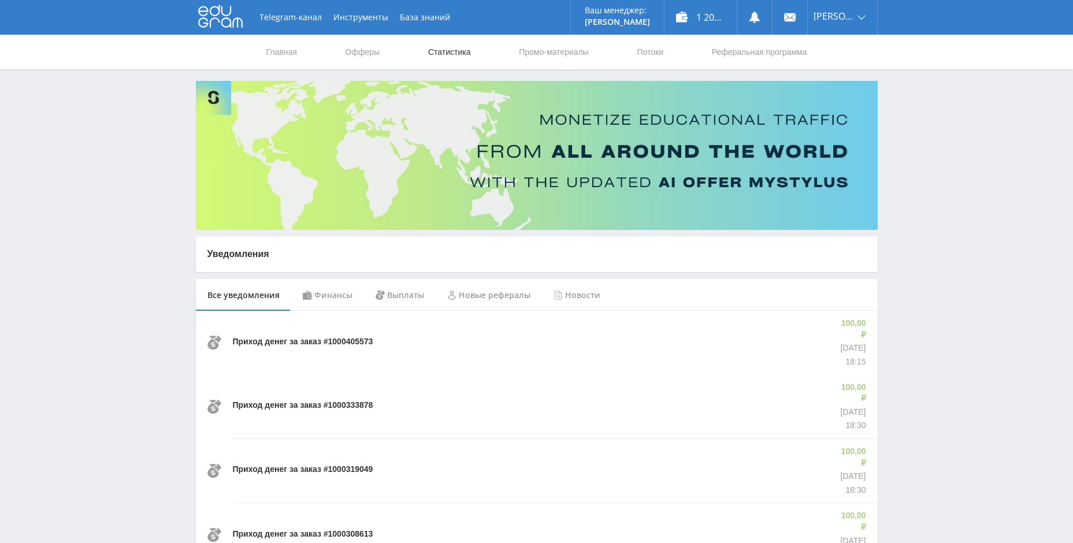
click at [456, 52] on link "Статистика" at bounding box center [449, 52] width 45 height 35
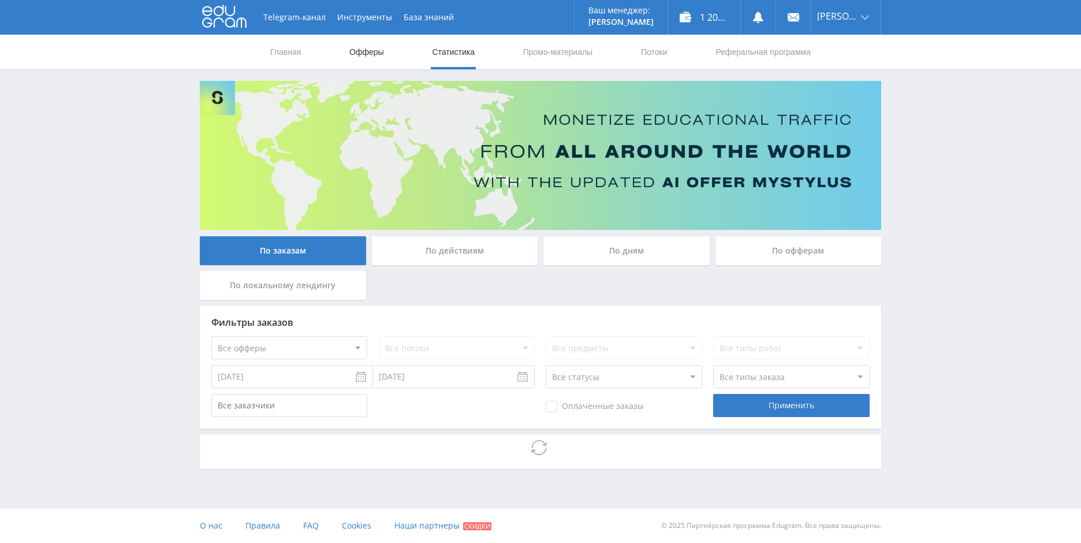
click at [352, 52] on link "Офферы" at bounding box center [366, 52] width 37 height 35
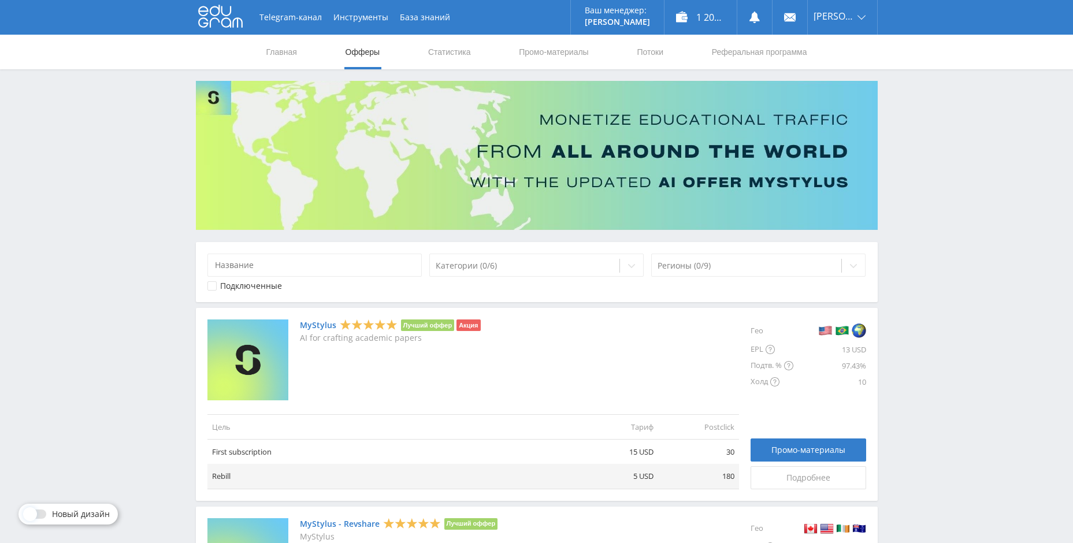
click at [474, 54] on nav "Главная Офферы Статистика Промо-материалы Потоки Реферальная программа" at bounding box center [536, 52] width 543 height 35
click at [451, 49] on link "Статистика" at bounding box center [449, 52] width 45 height 35
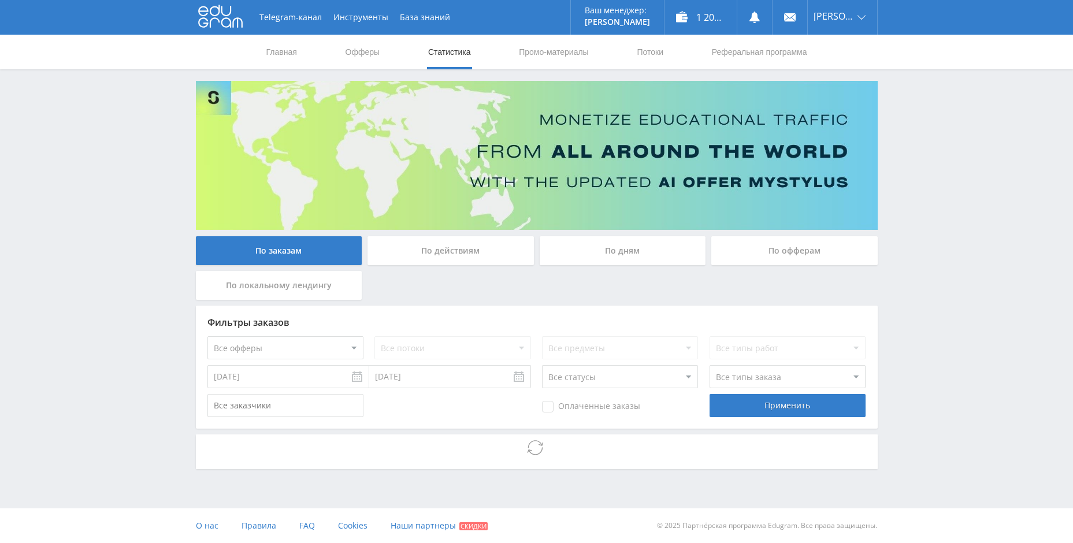
click at [783, 251] on div "По офферам" at bounding box center [794, 250] width 166 height 29
click at [0, 0] on input "По офферам" at bounding box center [0, 0] width 0 height 0
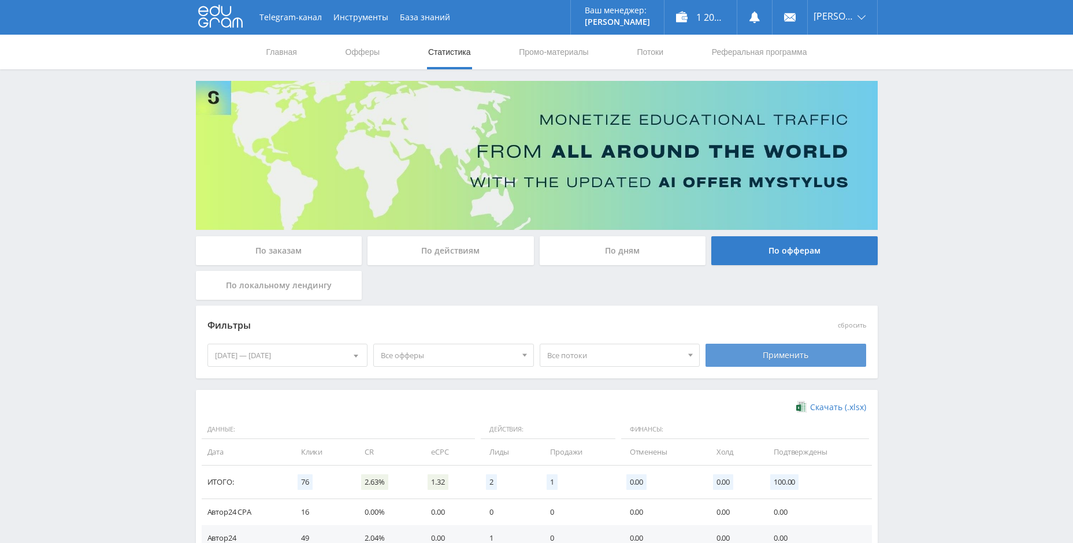
click at [791, 353] on div "Применить" at bounding box center [785, 355] width 161 height 23
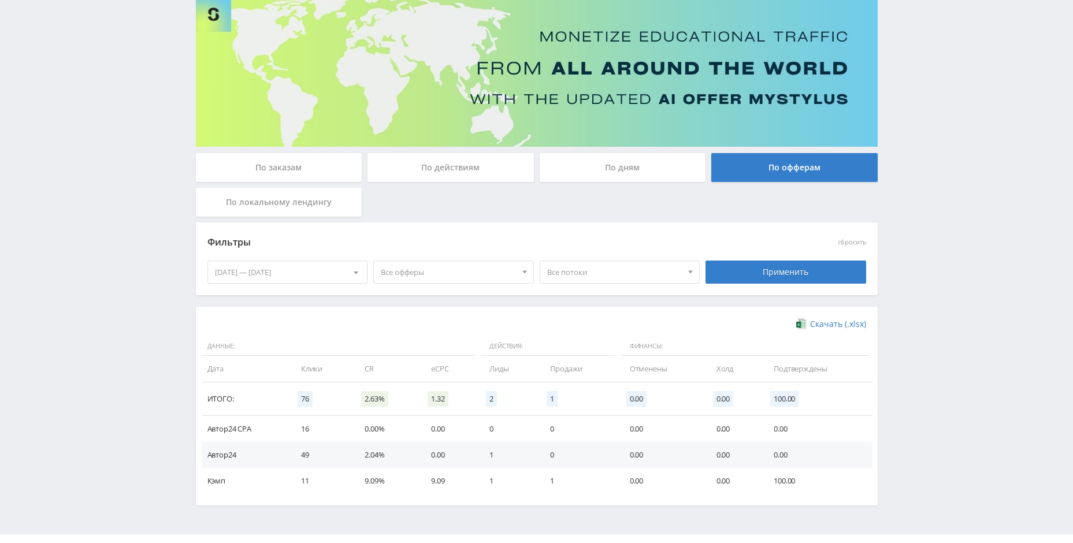
scroll to position [109, 0]
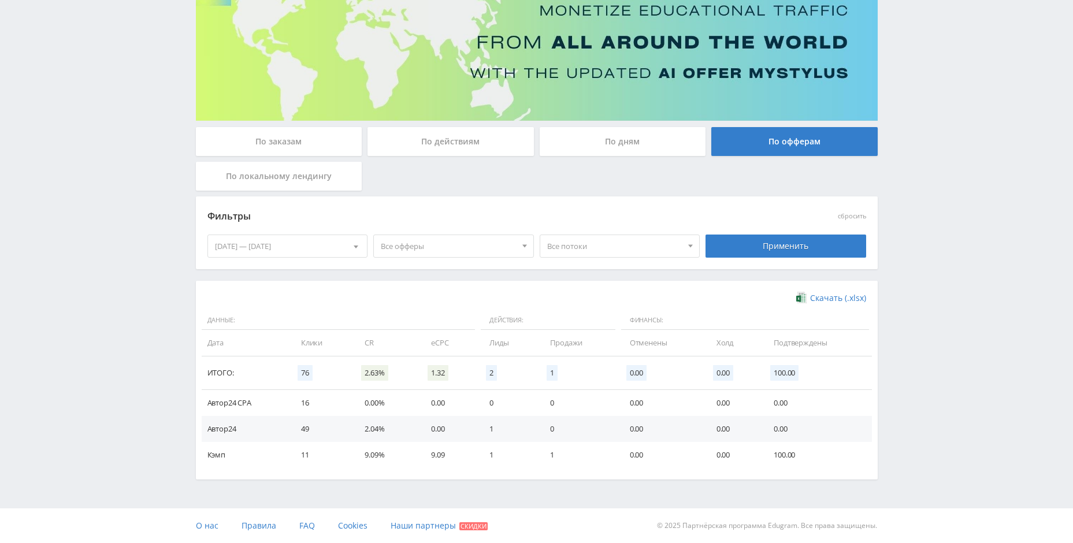
click at [309, 144] on div "По заказам" at bounding box center [279, 141] width 166 height 29
click at [0, 0] on input "По заказам" at bounding box center [0, 0] width 0 height 0
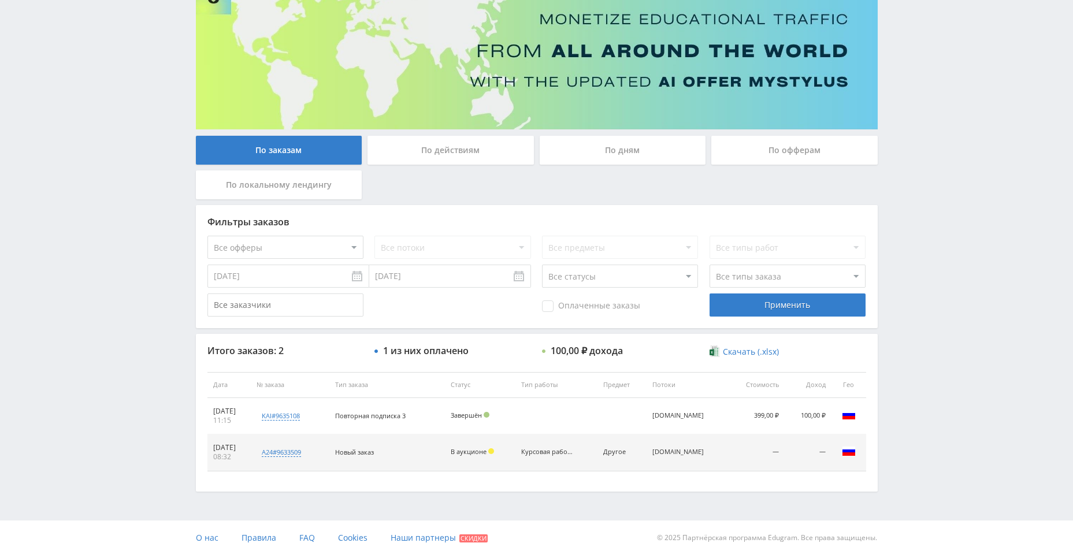
scroll to position [113, 0]
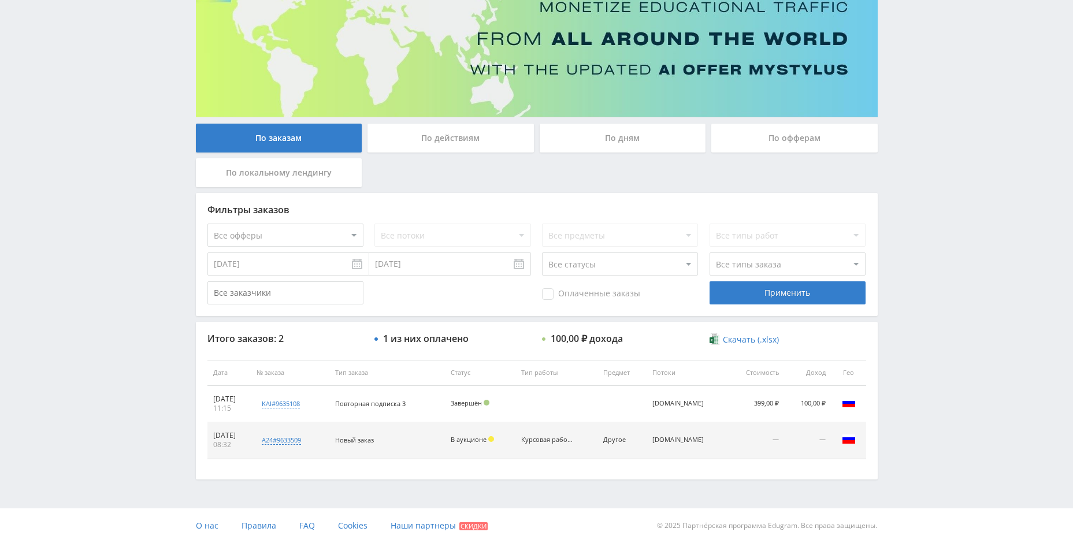
click at [434, 137] on div "По действиям" at bounding box center [450, 138] width 166 height 29
click at [0, 0] on input "По действиям" at bounding box center [0, 0] width 0 height 0
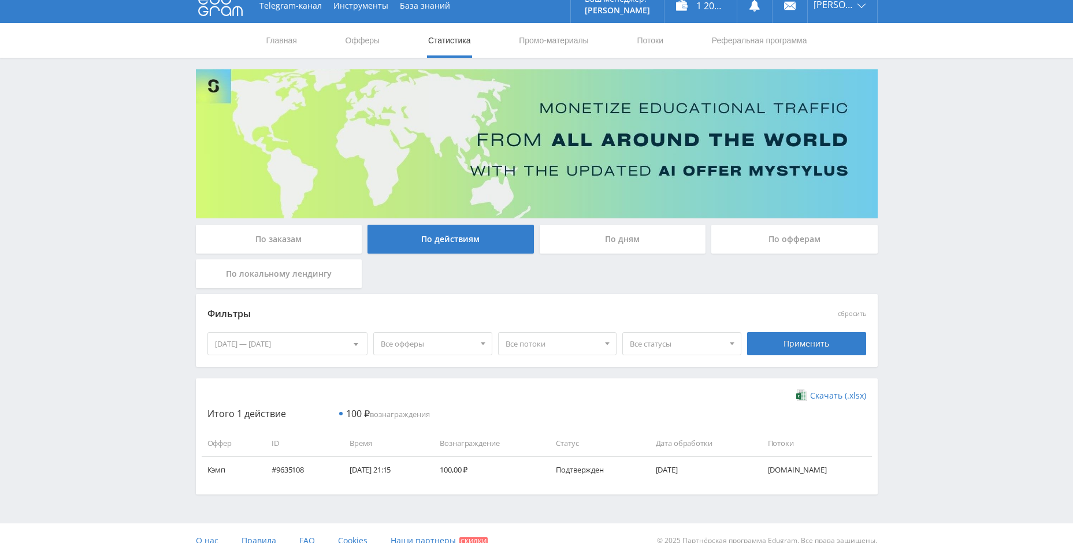
scroll to position [27, 0]
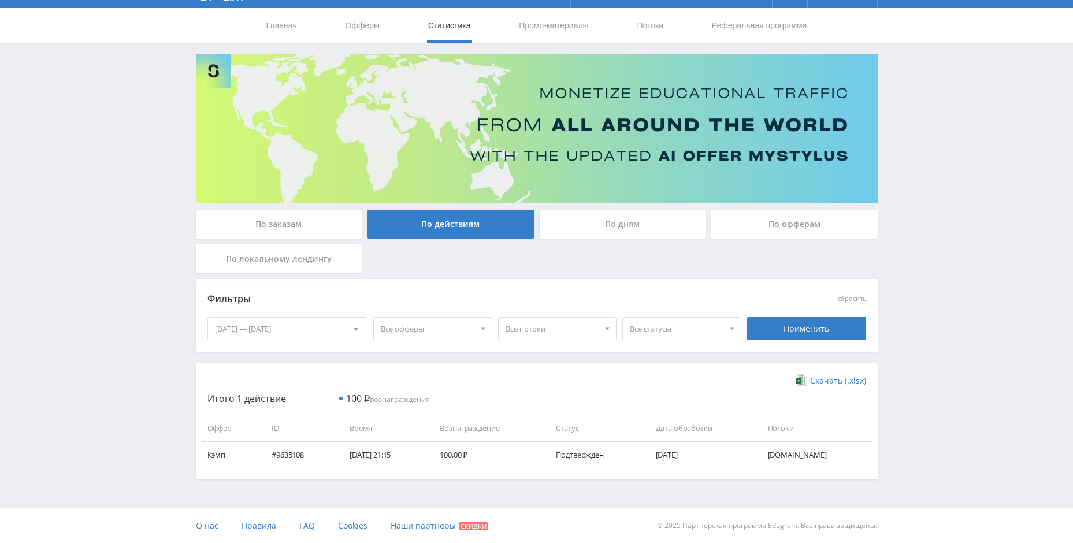
click at [579, 224] on div "По дням" at bounding box center [622, 224] width 166 height 29
click at [0, 0] on input "По дням" at bounding box center [0, 0] width 0 height 0
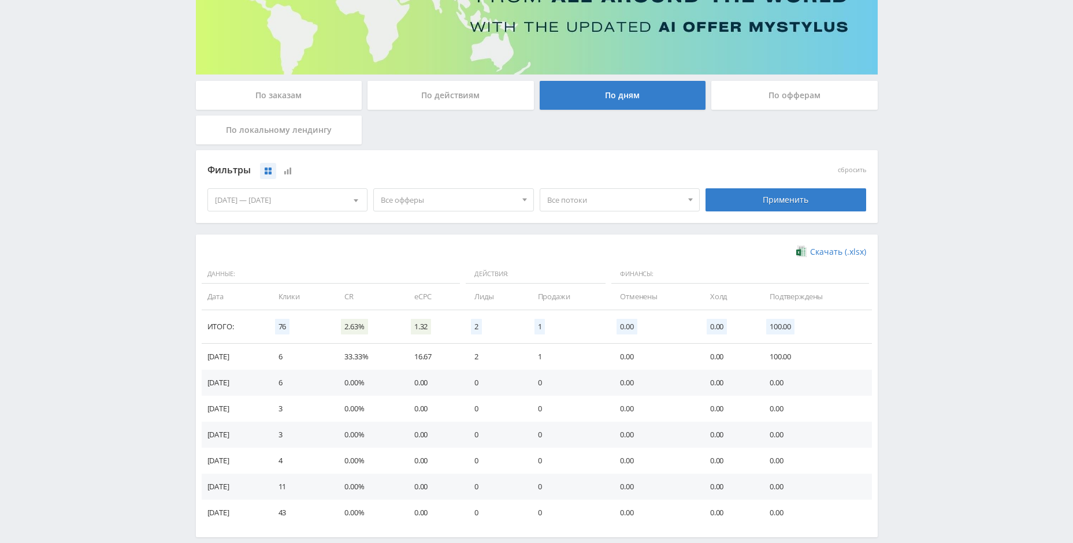
scroll to position [213, 0]
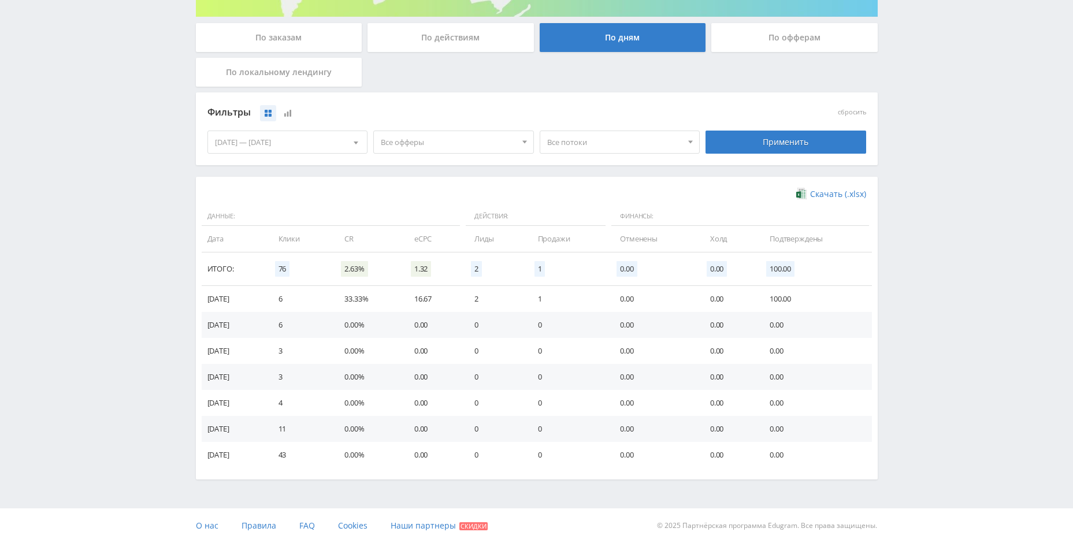
click at [746, 45] on div "По офферам" at bounding box center [794, 37] width 166 height 29
click at [0, 0] on input "По офферам" at bounding box center [0, 0] width 0 height 0
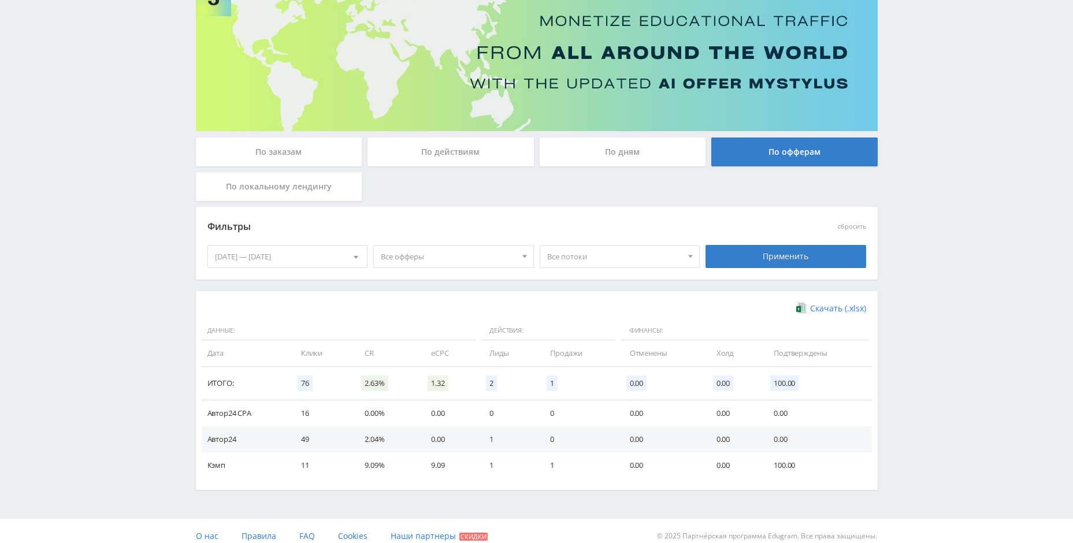
scroll to position [109, 0]
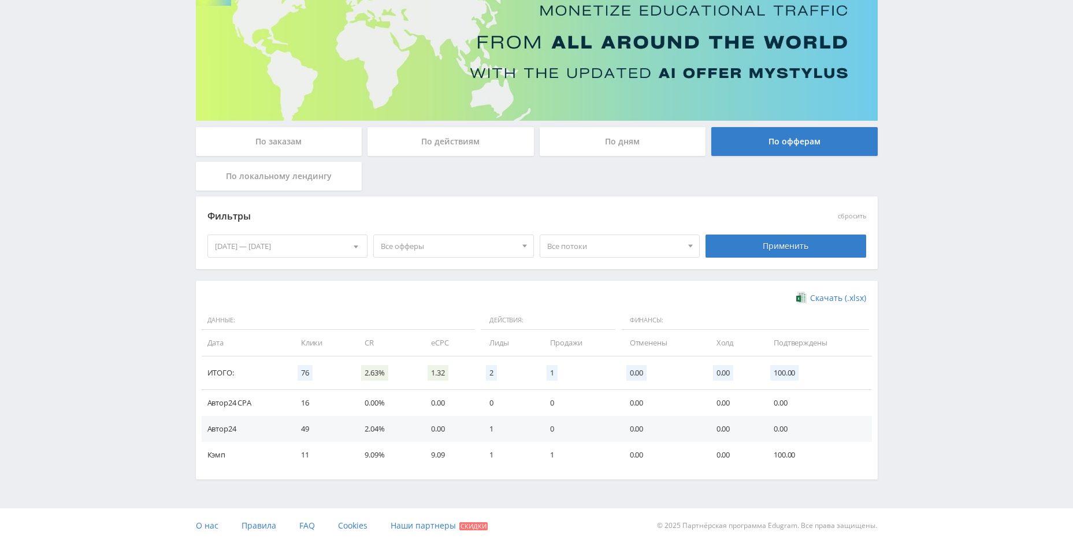
click at [274, 183] on div "По локальному лендингу" at bounding box center [279, 176] width 166 height 29
click at [0, 0] on input "По локальному лендингу" at bounding box center [0, 0] width 0 height 0
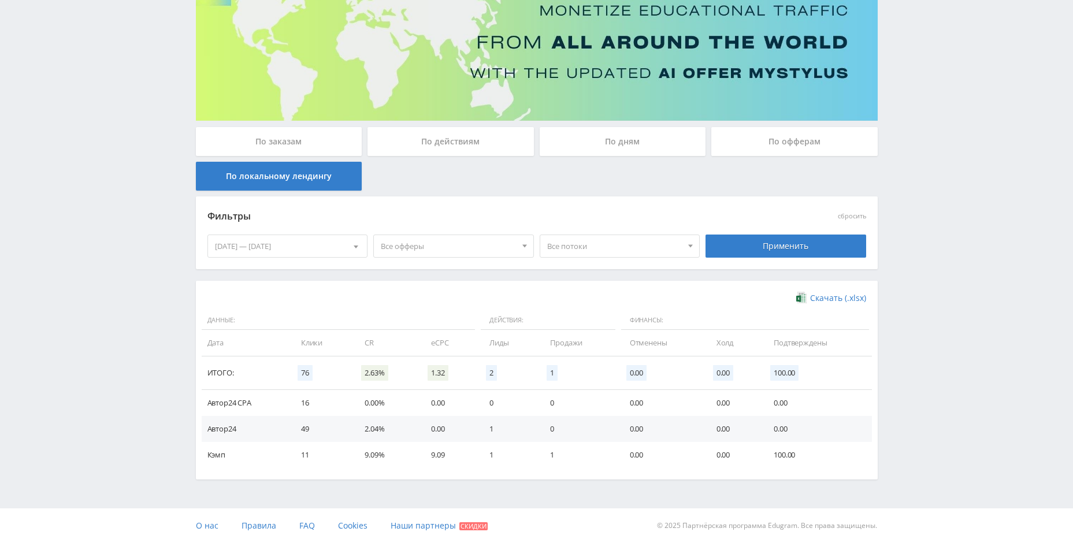
scroll to position [0, 0]
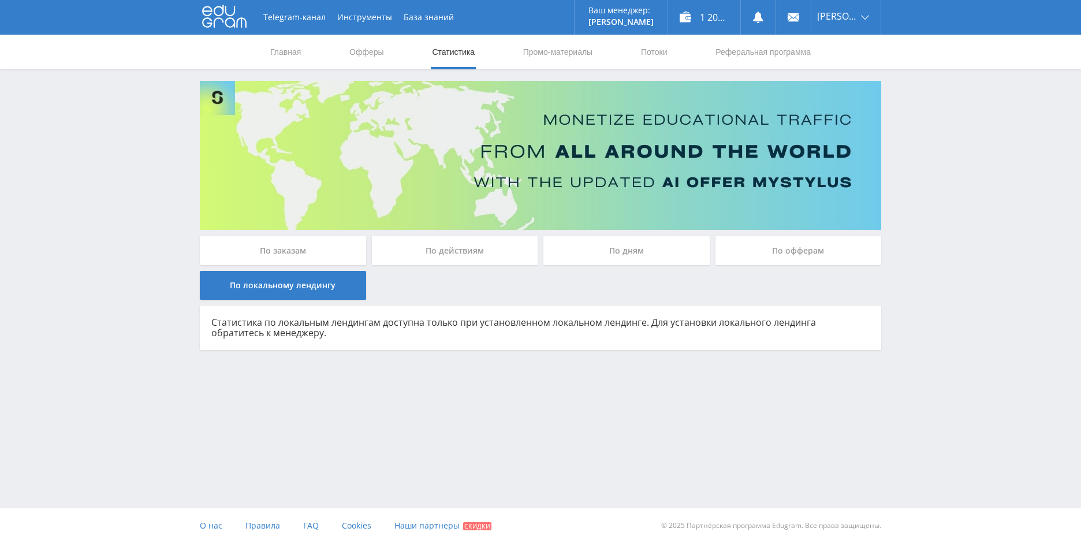
click at [319, 253] on div "По заказам" at bounding box center [283, 250] width 166 height 29
click at [0, 0] on input "По заказам" at bounding box center [0, 0] width 0 height 0
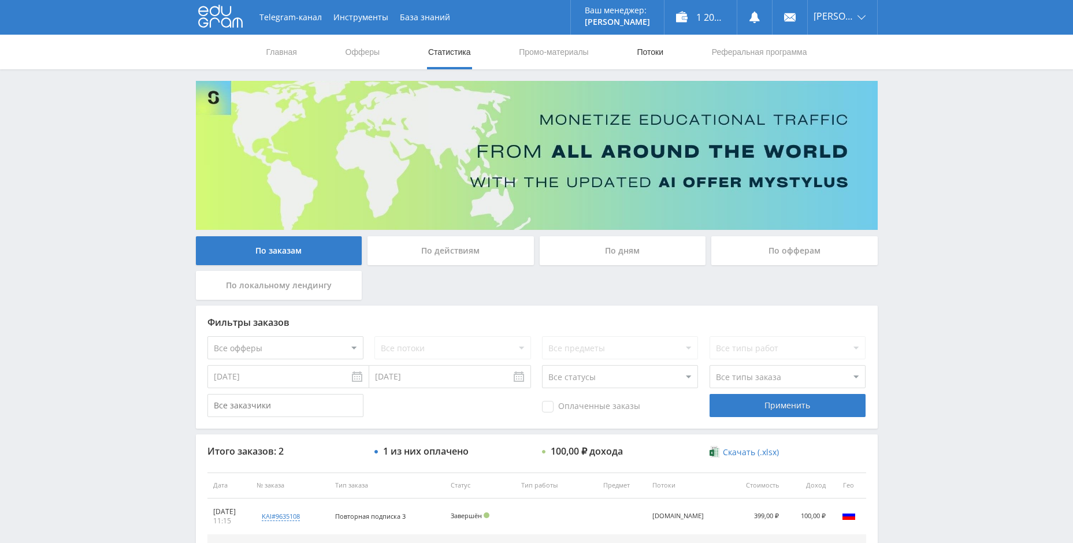
click at [645, 49] on link "Потоки" at bounding box center [649, 52] width 29 height 35
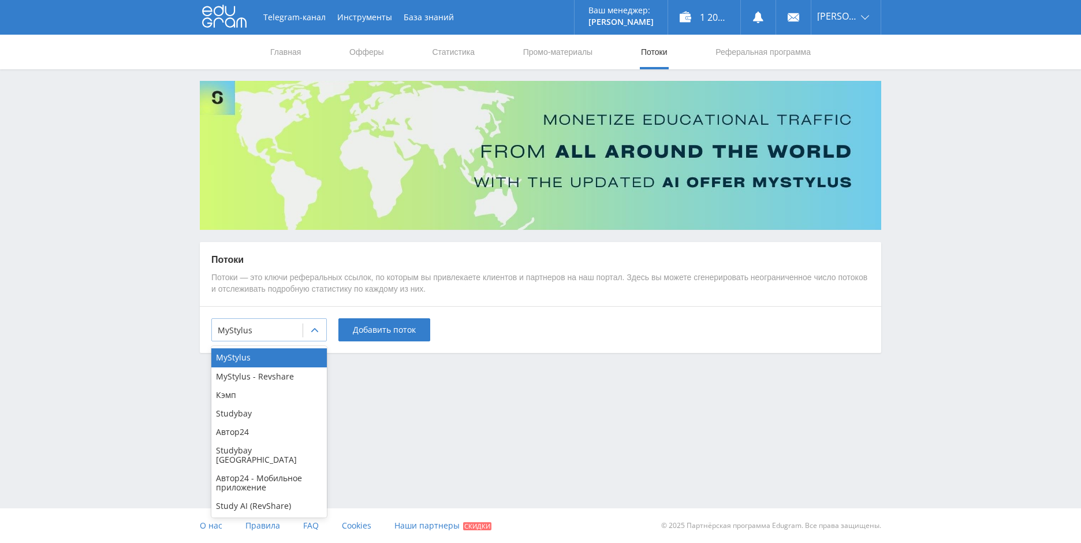
click at [271, 338] on div "MyStylus" at bounding box center [257, 330] width 91 height 16
click at [255, 403] on div "Кэмп" at bounding box center [269, 395] width 116 height 18
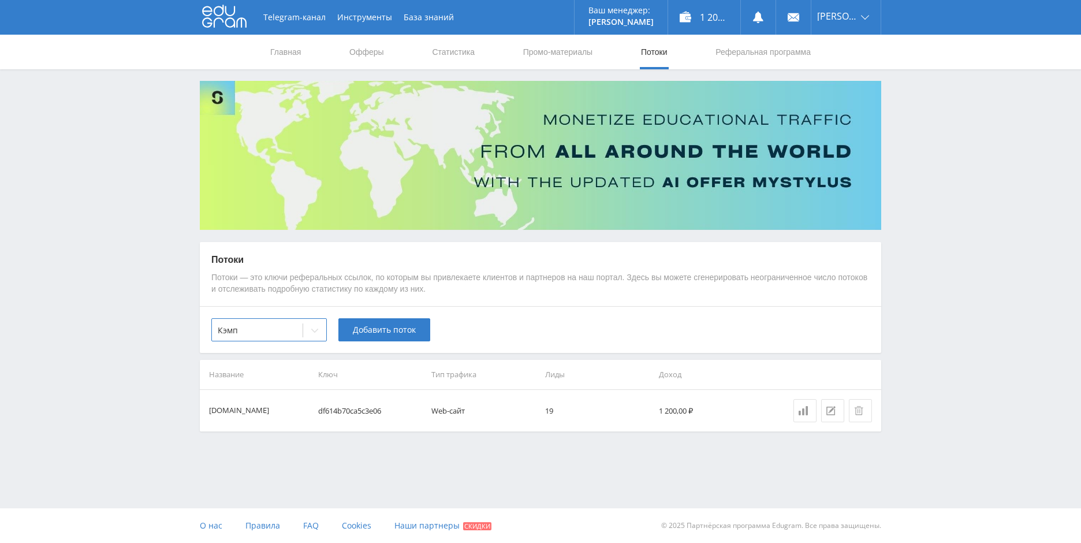
click at [374, 394] on td "df614b70ca5c3e06" at bounding box center [371, 411] width 114 height 42
click at [808, 416] on link at bounding box center [805, 410] width 23 height 23
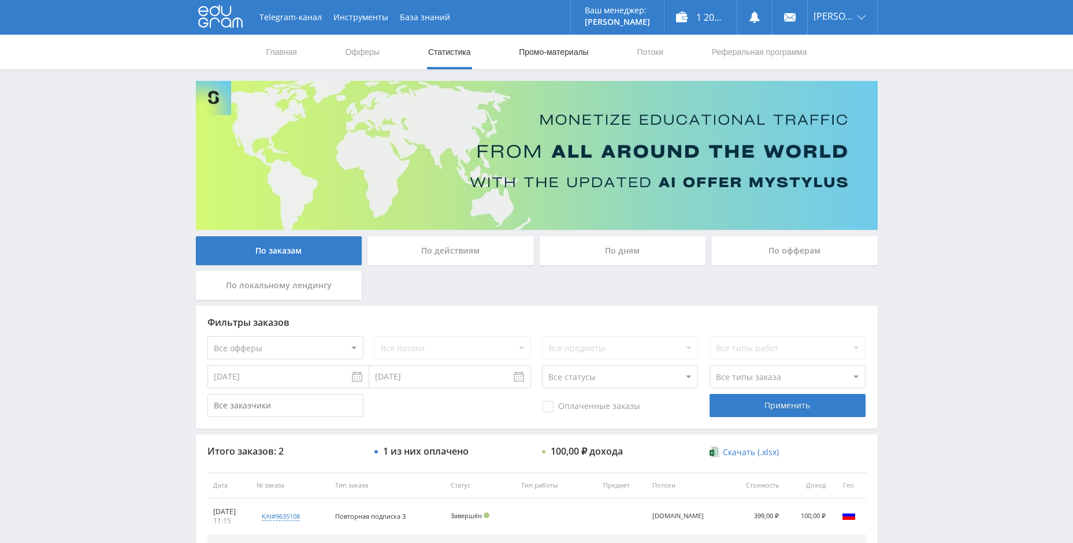
click at [577, 57] on link "Промо-материалы" at bounding box center [554, 52] width 72 height 35
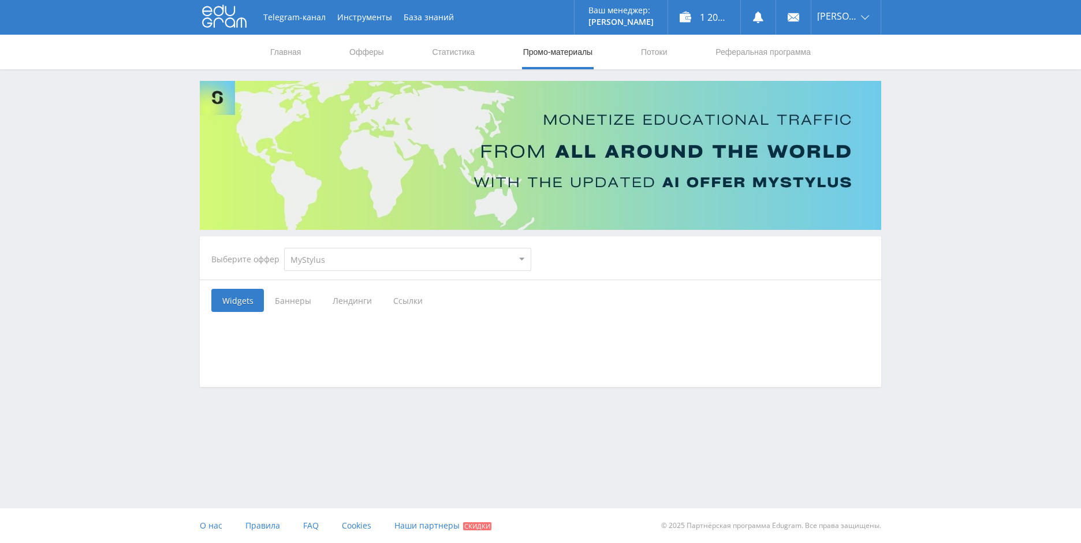
click at [334, 264] on select "MyStylus MyStylus - Revshare Кэмп Studybay Автор24 Studybay [GEOGRAPHIC_DATA] А…" at bounding box center [407, 259] width 247 height 23
select select "340"
click at [284, 248] on select "MyStylus MyStylus - Revshare Кэмп Studybay Автор24 Studybay [GEOGRAPHIC_DATA] А…" at bounding box center [407, 259] width 247 height 23
select select "340"
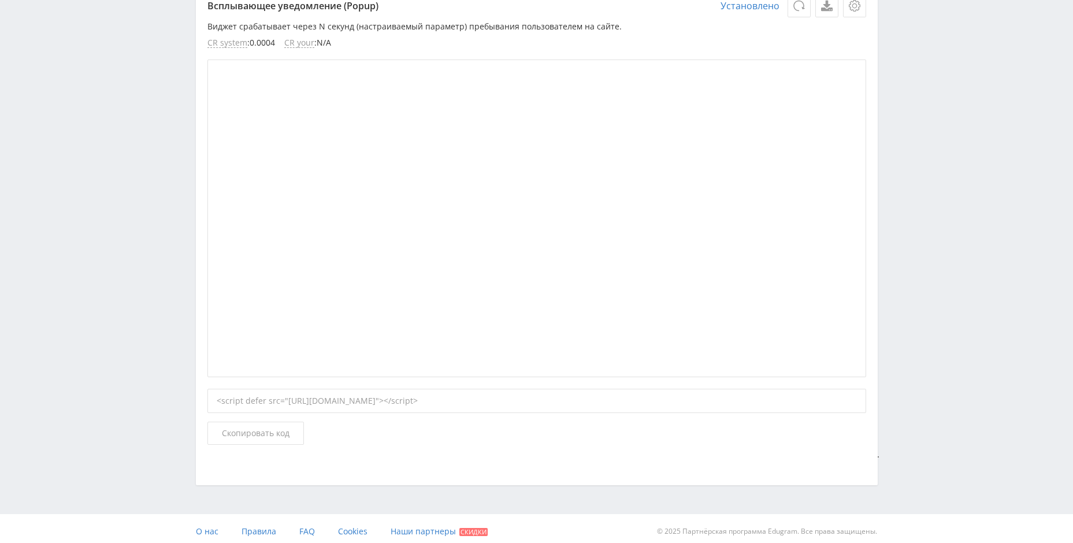
scroll to position [2777, 0]
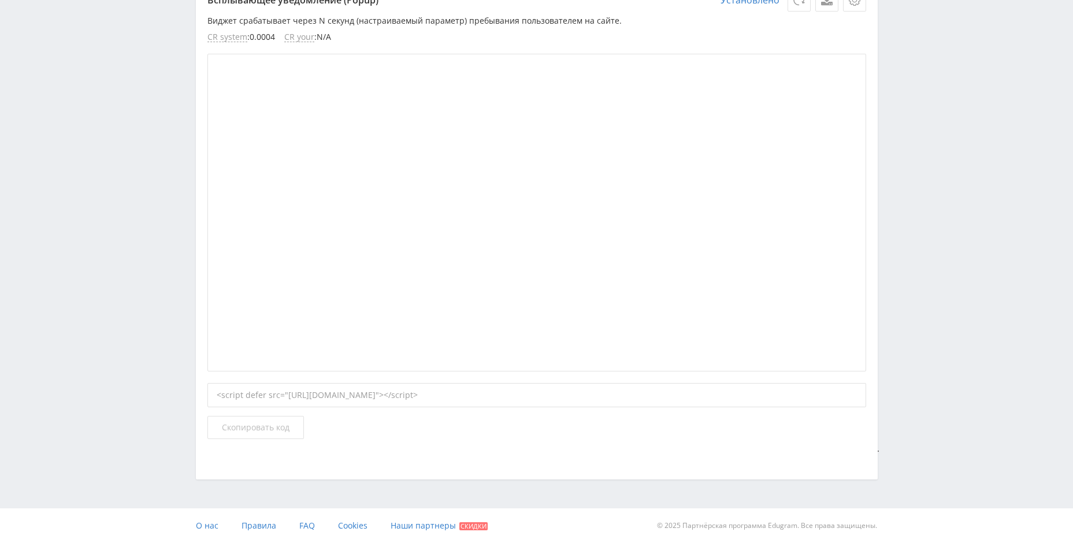
click at [270, 431] on span "Скопировать код" at bounding box center [256, 427] width 68 height 9
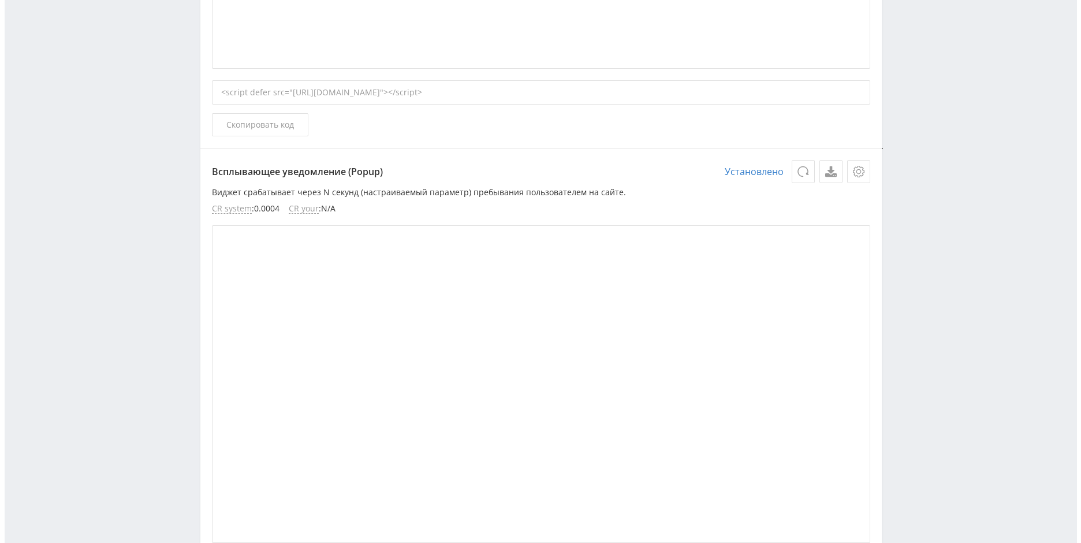
scroll to position [2604, 0]
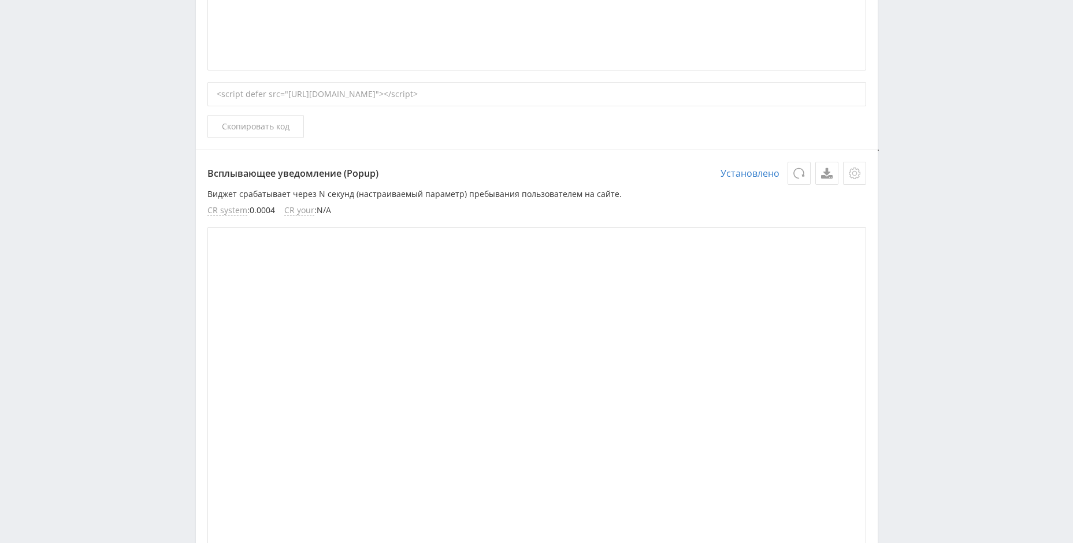
click at [850, 172] on icon at bounding box center [854, 174] width 12 height 12
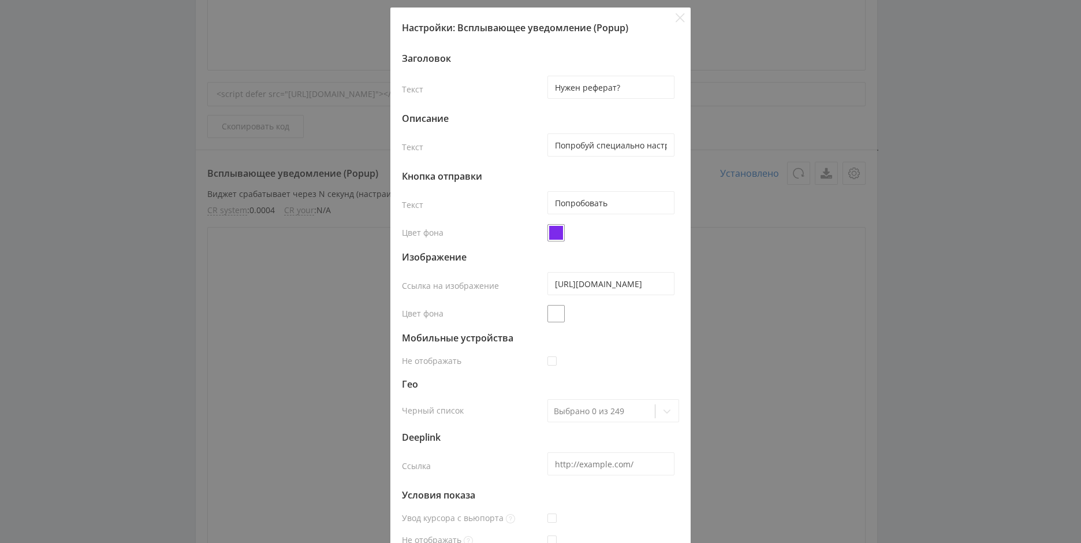
scroll to position [0, 0]
click at [608, 86] on input "Нужен реферат?" at bounding box center [611, 88] width 127 height 23
click at [612, 88] on input "Нужен реферат?" at bounding box center [611, 88] width 127 height 23
type input "Нужен помощь?"
click at [623, 148] on input "Попробуй специально настроенную нейросеть для учебы, которая уже помогла тысяча…" at bounding box center [611, 146] width 127 height 23
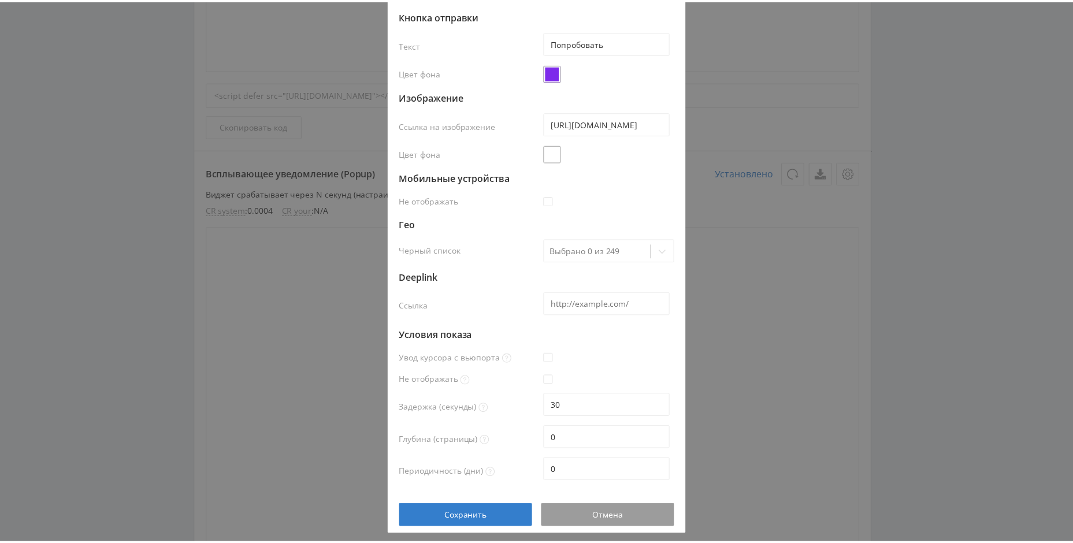
scroll to position [163, 0]
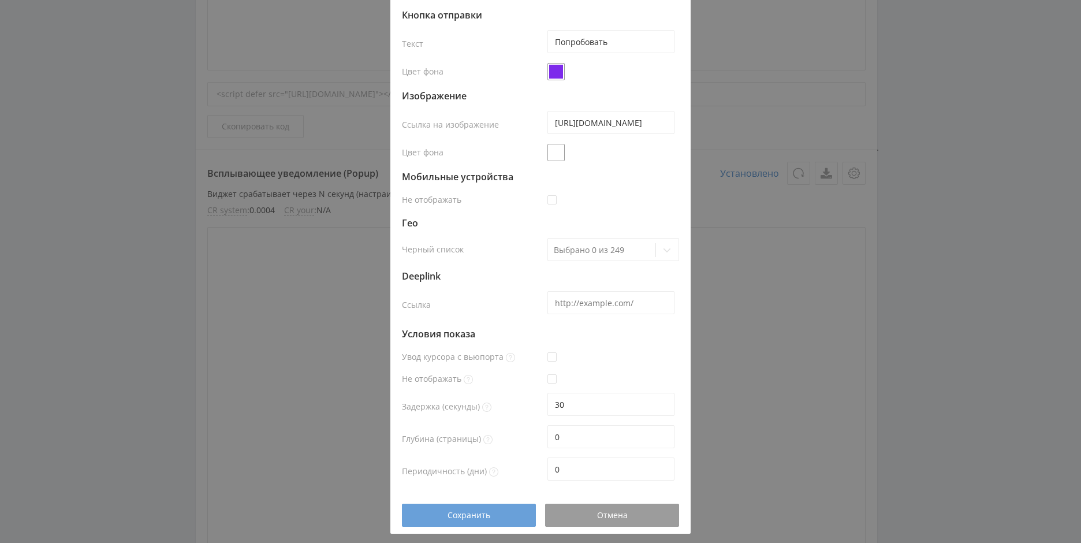
click at [434, 515] on div "Сохранить" at bounding box center [468, 515] width 105 height 9
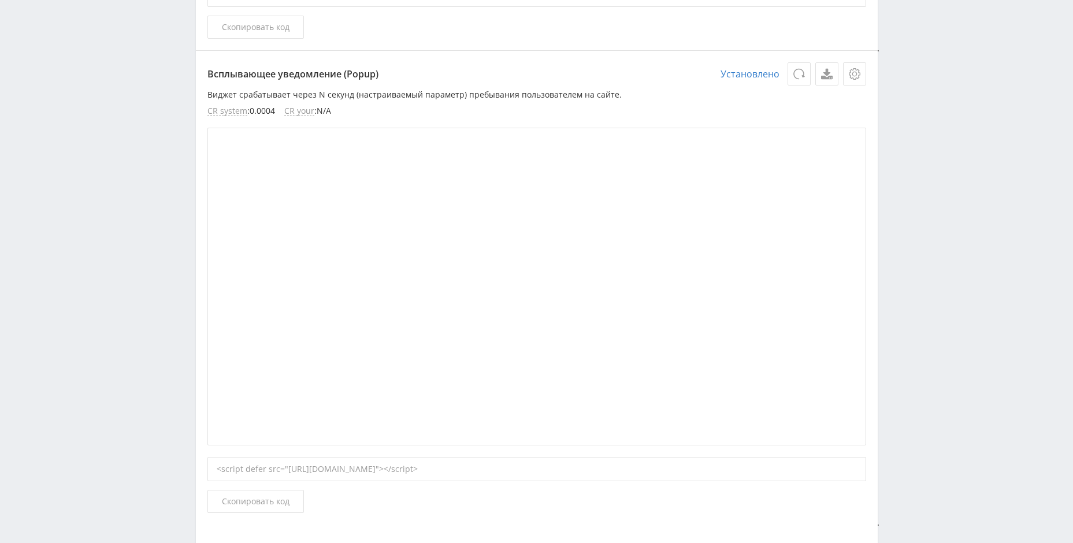
scroll to position [2719, 0]
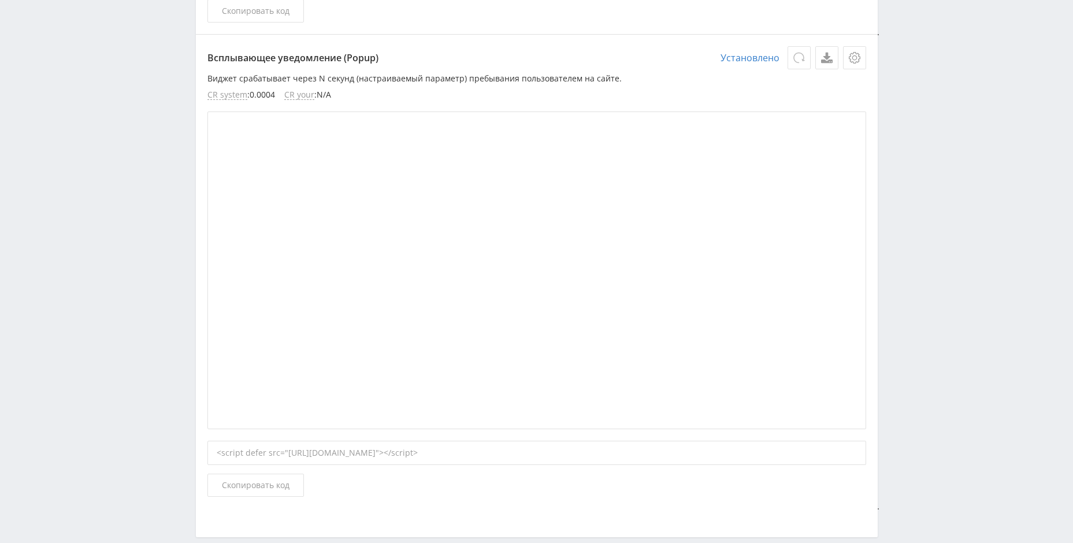
click at [799, 56] on icon at bounding box center [799, 58] width 12 height 12
click at [855, 58] on icon at bounding box center [854, 58] width 12 height 12
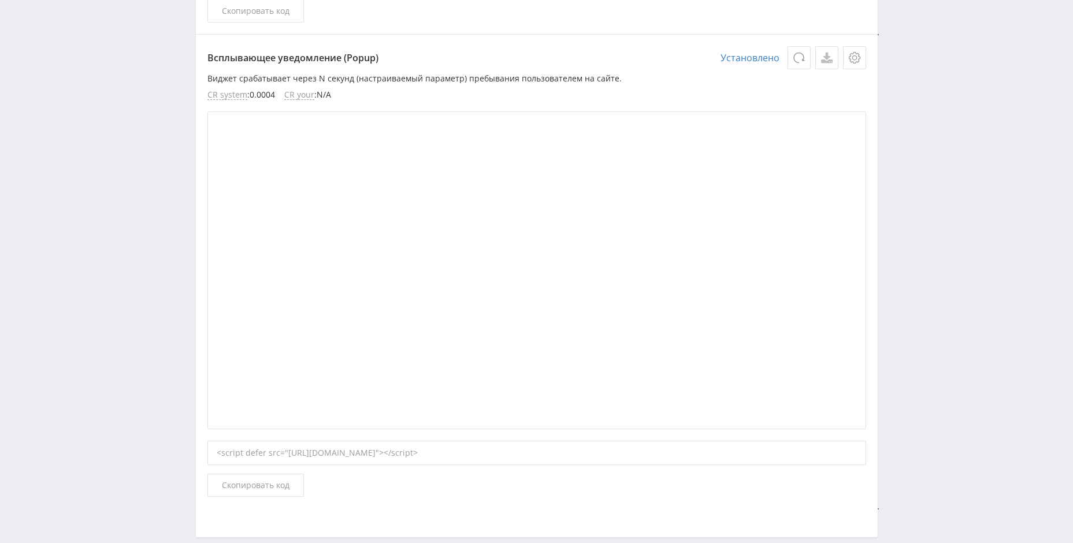
click at [825, 58] on icon at bounding box center [827, 58] width 12 height 10
click at [852, 57] on icon at bounding box center [853, 57] width 5 height 5
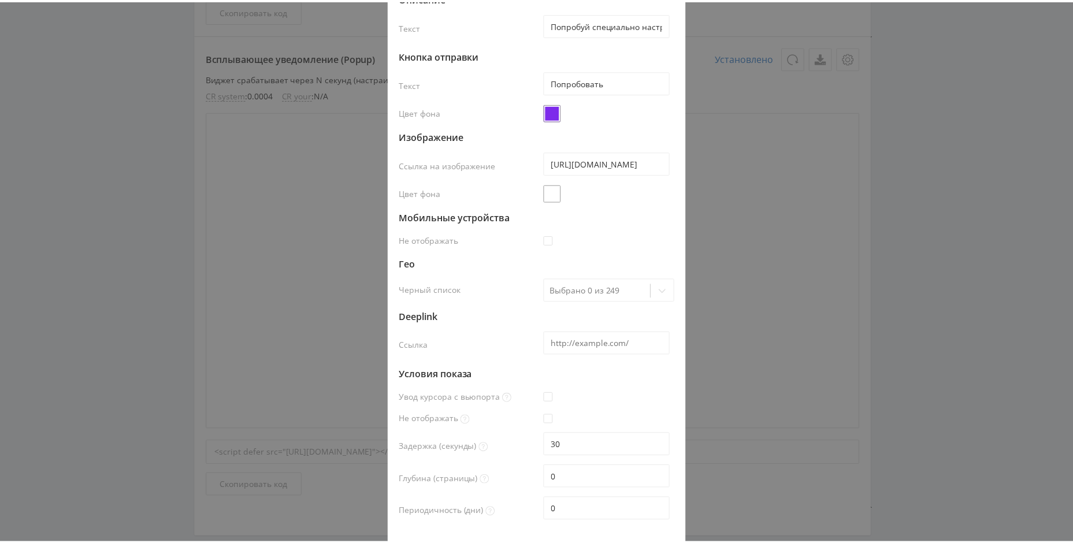
scroll to position [163, 0]
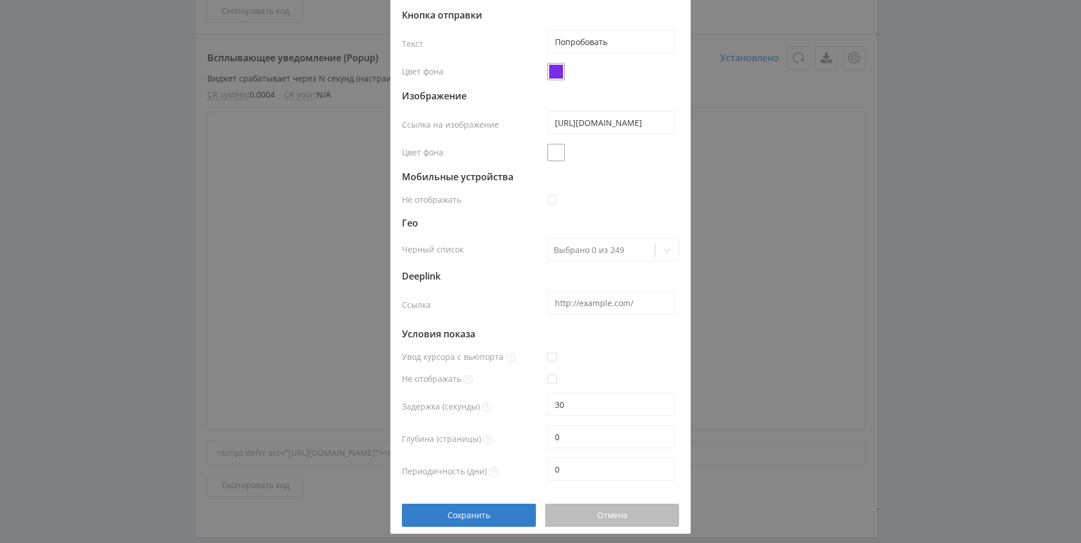
click at [584, 520] on div "Отмена" at bounding box center [612, 515] width 105 height 9
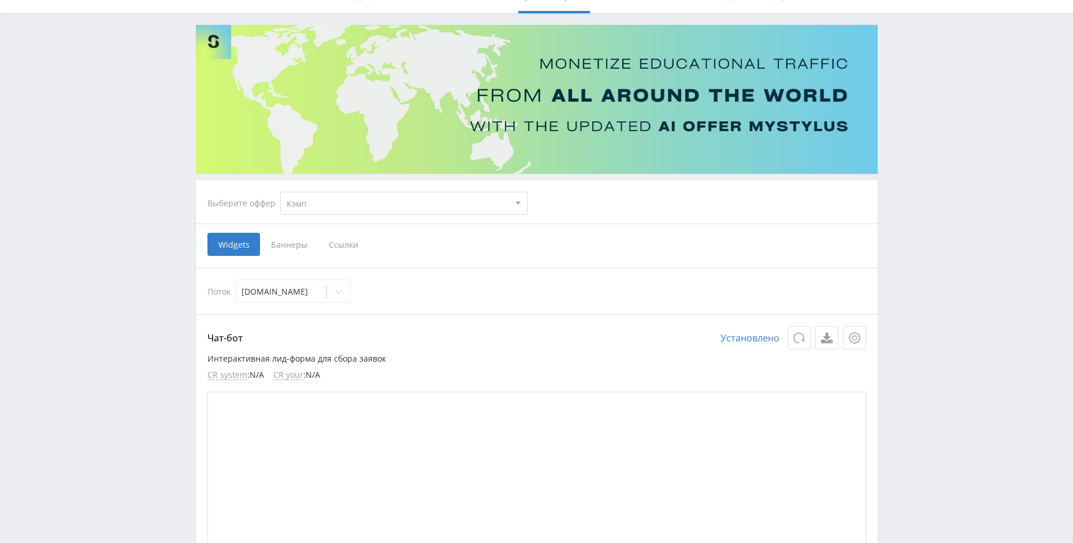
scroll to position [58, 0]
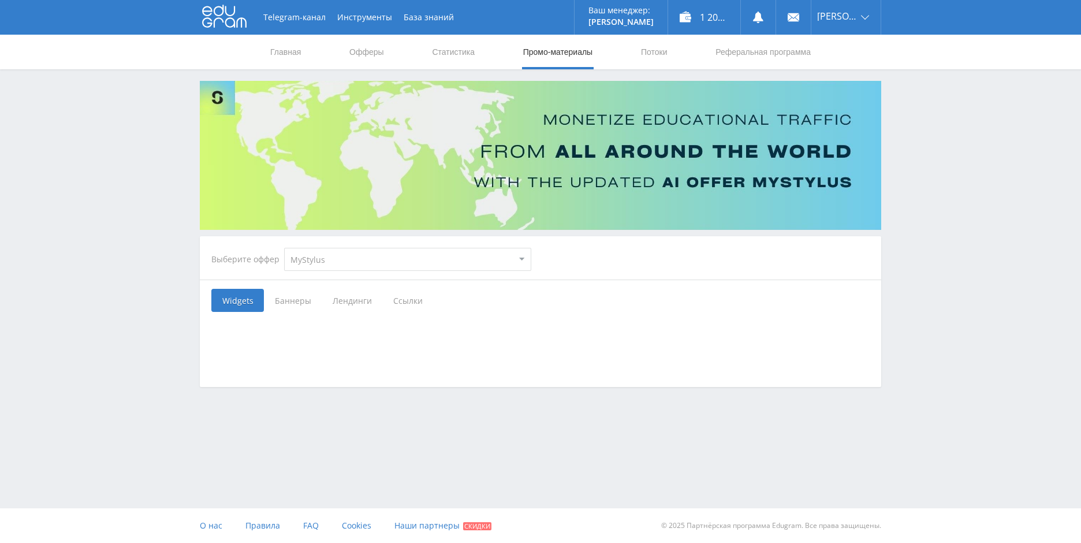
drag, startPoint x: 322, startPoint y: 245, endPoint x: 323, endPoint y: 254, distance: 8.7
click at [323, 248] on div "Выберите оффер MyStylus MyStylus - Revshare Кэмп Studybay Автор24 Studybay [GEO…" at bounding box center [371, 260] width 338 height 42
click at [322, 256] on select "MyStylus MyStylus - Revshare Кэмп Studybay Автор24 Studybay [GEOGRAPHIC_DATA] А…" at bounding box center [407, 259] width 247 height 23
select select "340"
click at [284, 248] on select "MyStylus MyStylus - Revshare Кэмп Studybay Автор24 Studybay [GEOGRAPHIC_DATA] А…" at bounding box center [407, 259] width 247 height 23
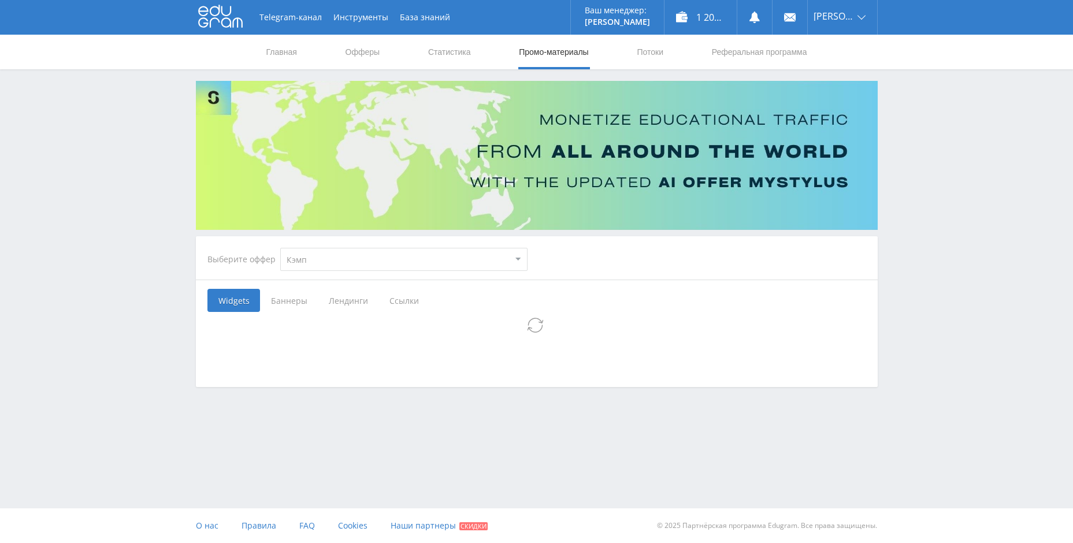
select select "340"
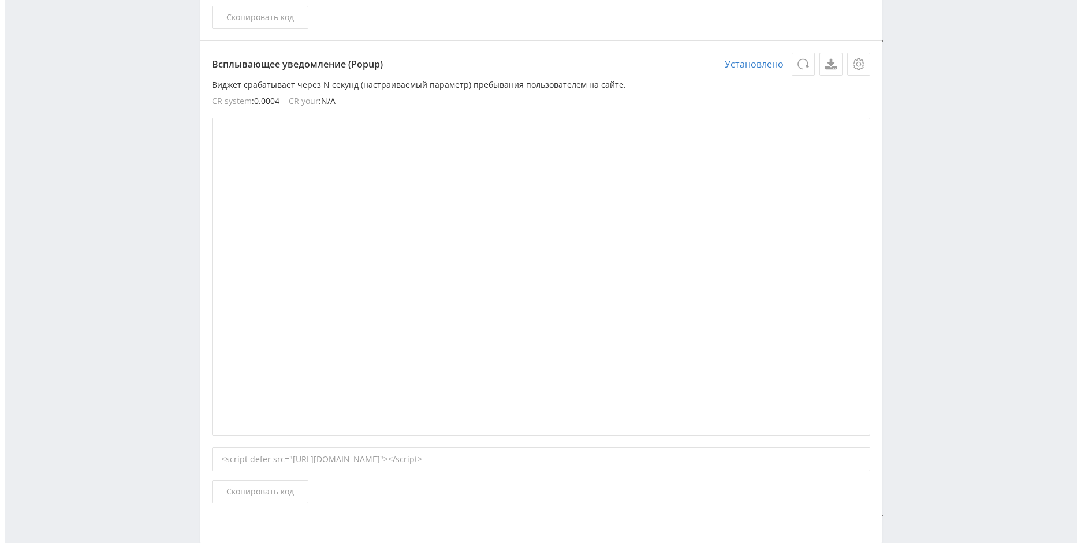
scroll to position [2719, 0]
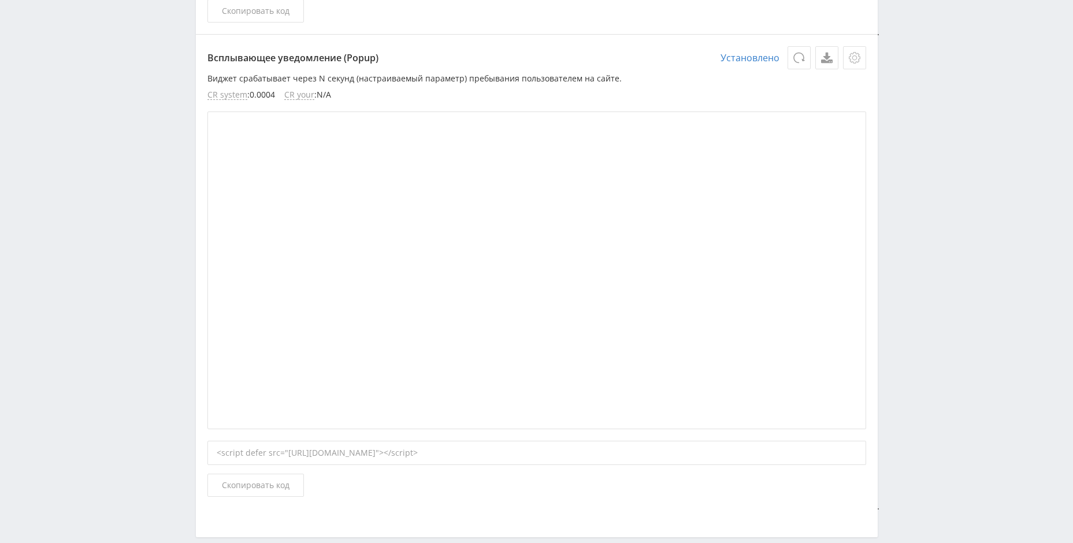
click at [854, 54] on icon at bounding box center [854, 58] width 12 height 12
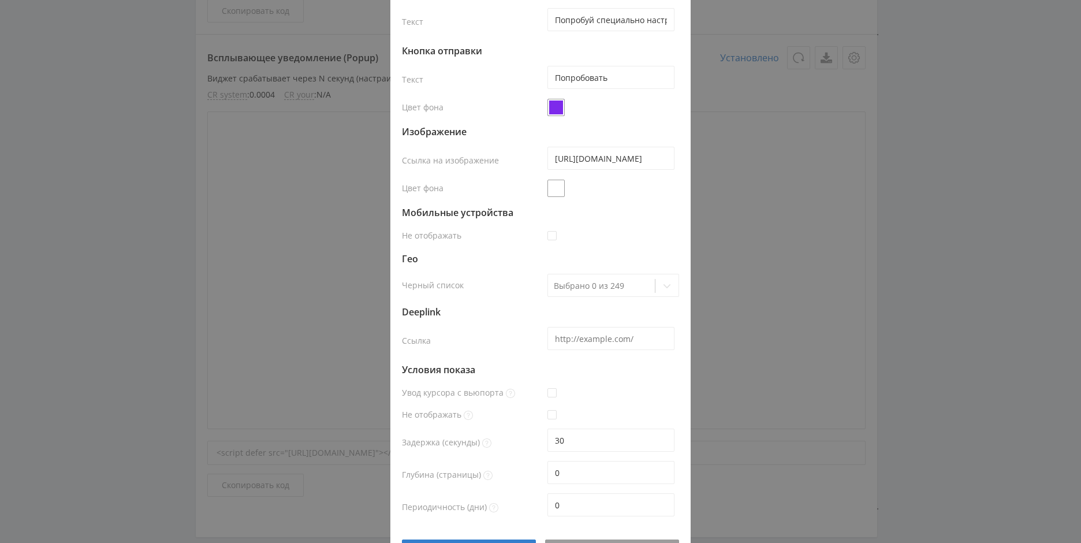
scroll to position [163, 0]
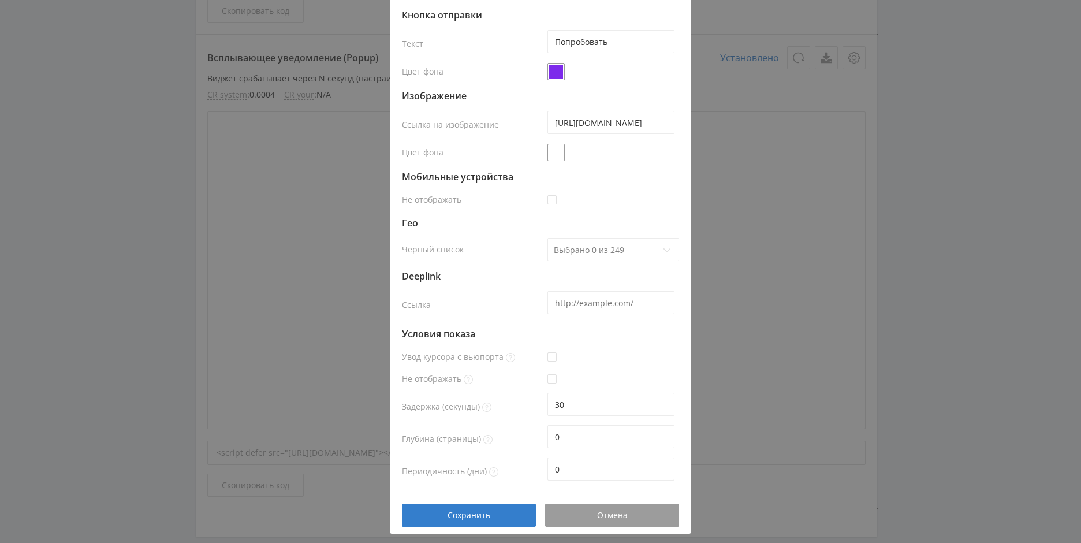
click at [841, 228] on div "Настройки: Всплывающее уведомление (Popup) Заголовок Текст Нужен помощь? Описан…" at bounding box center [540, 271] width 1081 height 543
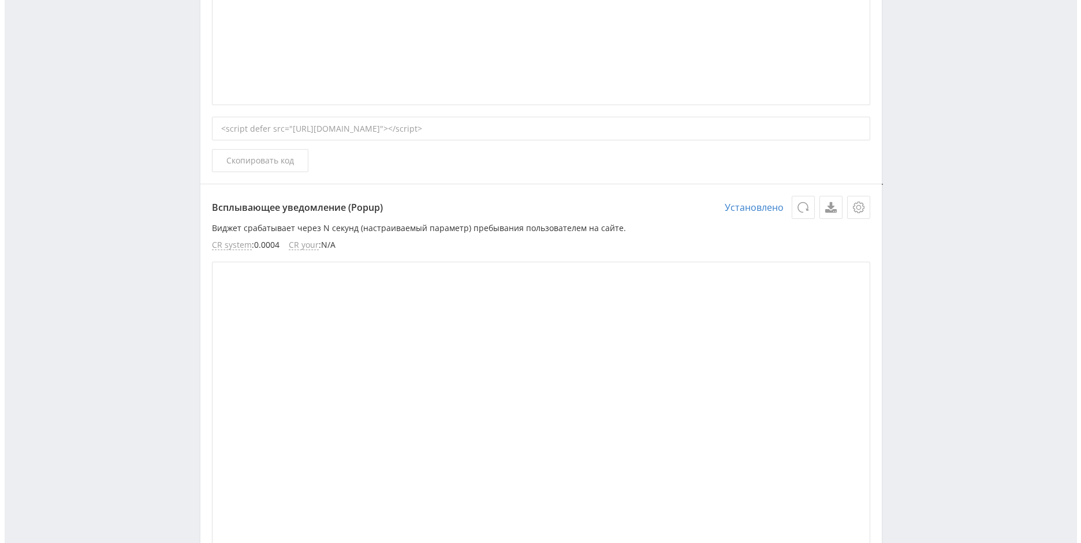
scroll to position [1328, 0]
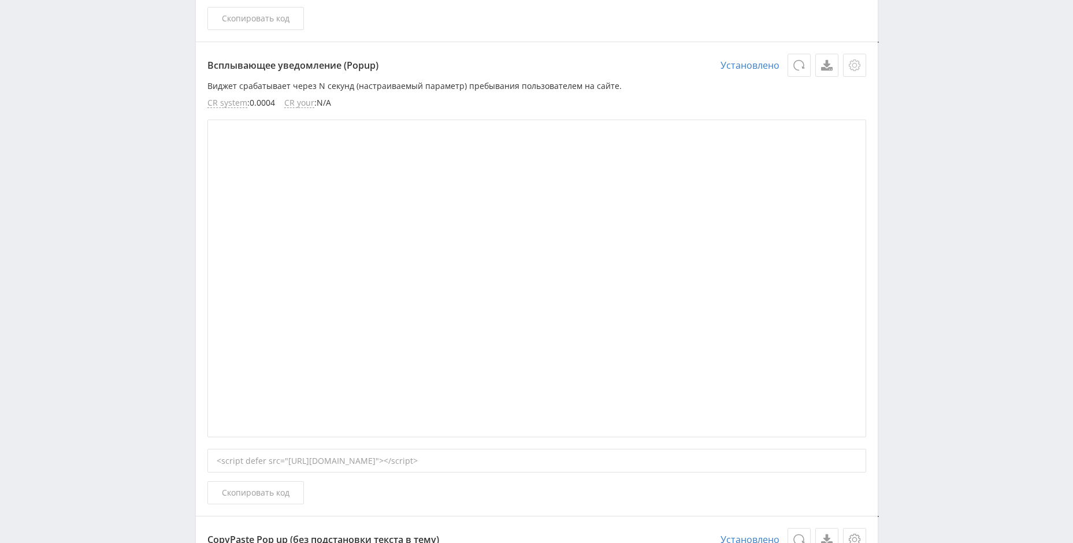
click at [858, 60] on icon at bounding box center [854, 65] width 12 height 12
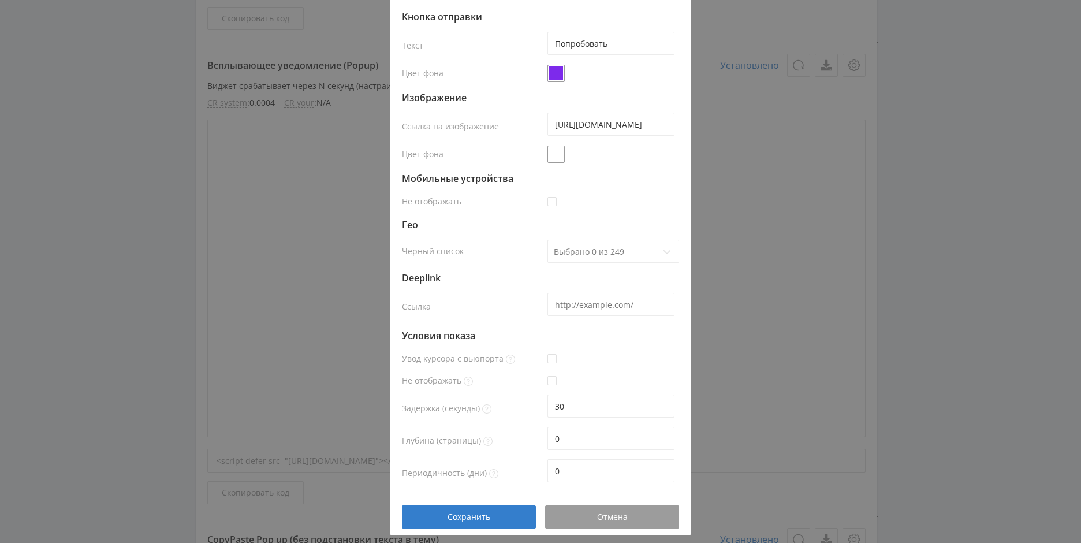
scroll to position [163, 0]
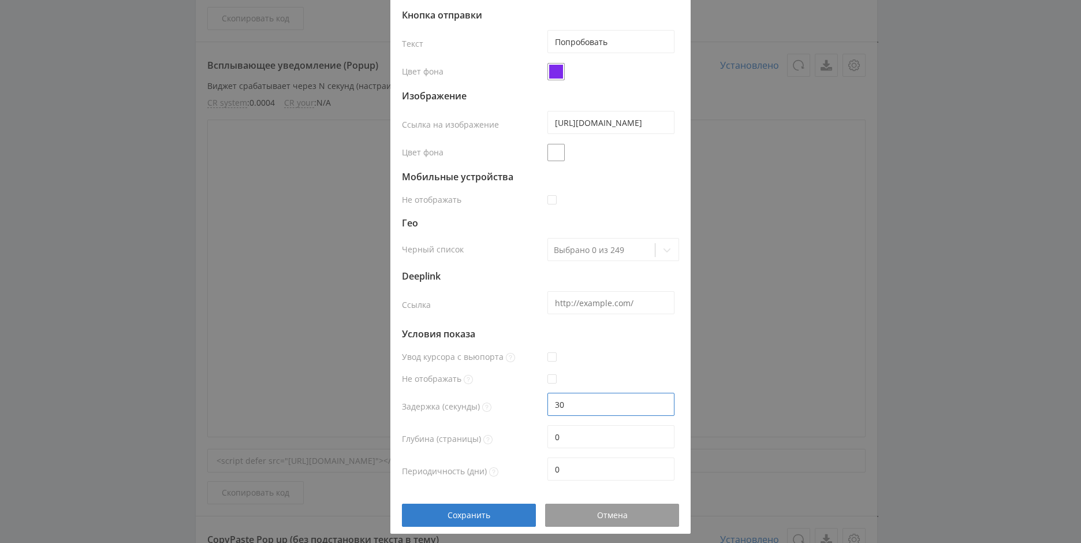
click at [585, 407] on input "30" at bounding box center [611, 404] width 127 height 23
drag, startPoint x: 590, startPoint y: 405, endPoint x: 486, endPoint y: 401, distance: 104.0
click at [487, 402] on div "Задержка (секунды) 30" at bounding box center [540, 406] width 277 height 32
type input "45"
click at [602, 174] on div at bounding box center [611, 175] width 136 height 23
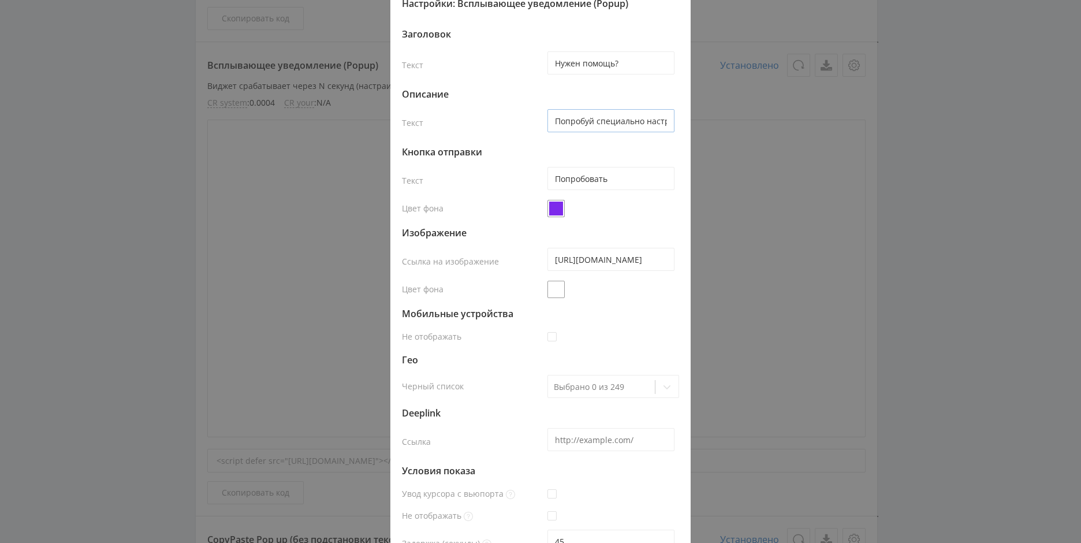
scroll to position [0, 0]
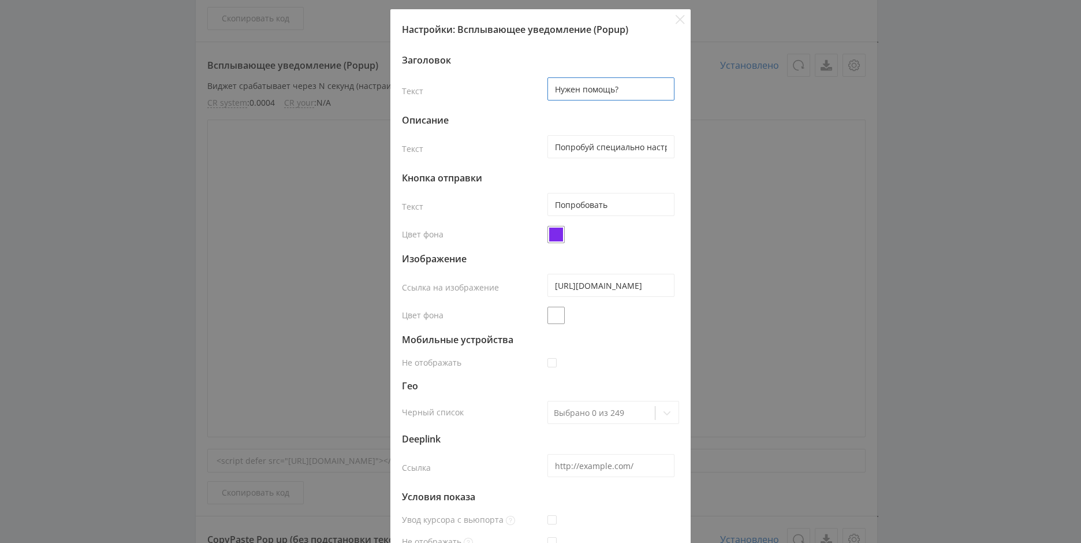
click at [575, 88] on input "Нужен помощь?" at bounding box center [611, 88] width 127 height 23
type input "Нужна помощь?"
click at [627, 148] on input "Попробуй специально настроенную нейросеть для учебы, которая уже помогла тысяча…" at bounding box center [611, 146] width 127 height 23
click at [626, 205] on input "Попробовать" at bounding box center [611, 204] width 127 height 23
click at [622, 244] on div at bounding box center [611, 234] width 136 height 23
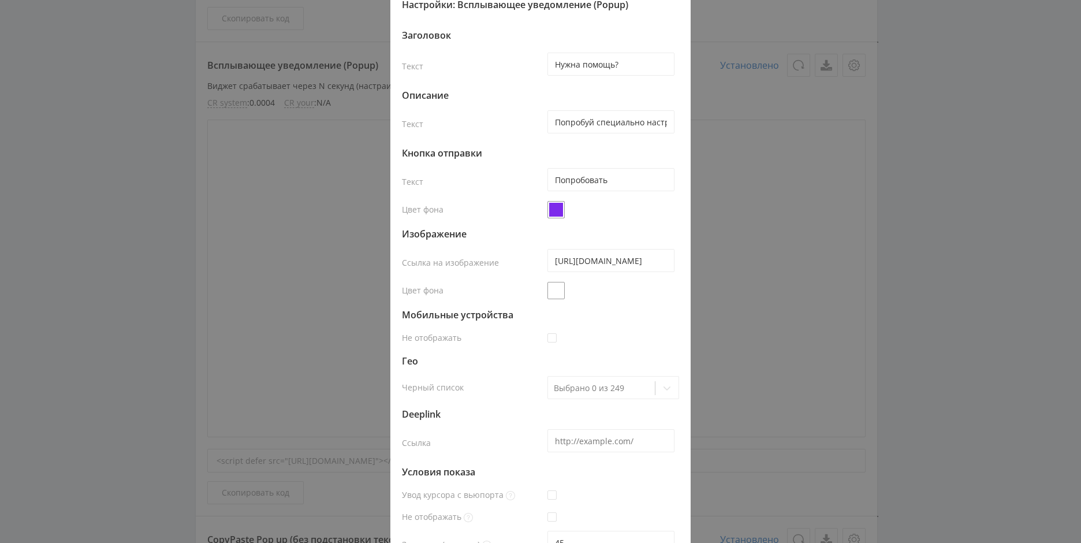
scroll to position [58, 0]
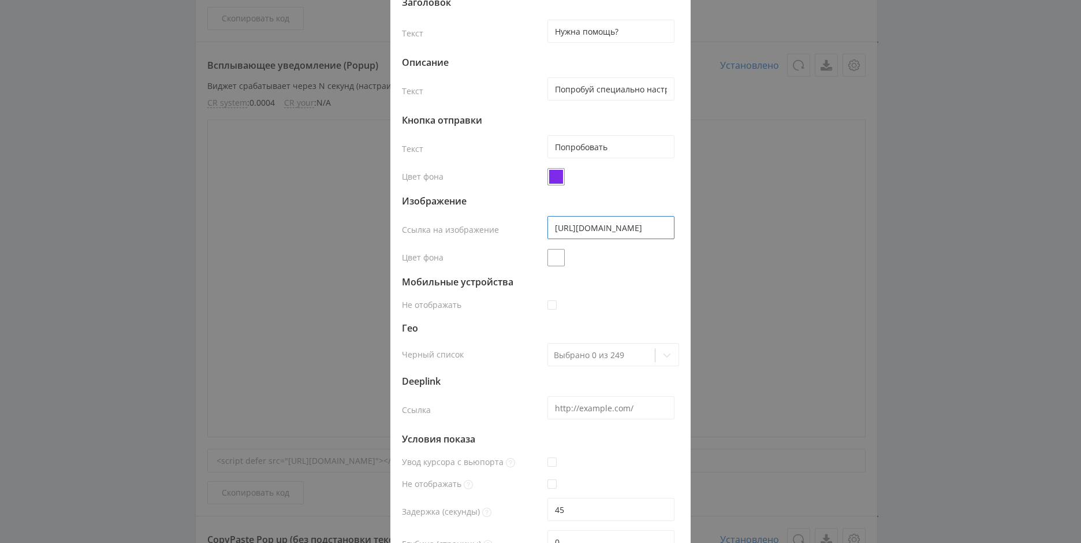
click at [624, 232] on input "[URL][DOMAIN_NAME]" at bounding box center [611, 227] width 127 height 23
click at [620, 192] on div at bounding box center [611, 199] width 136 height 23
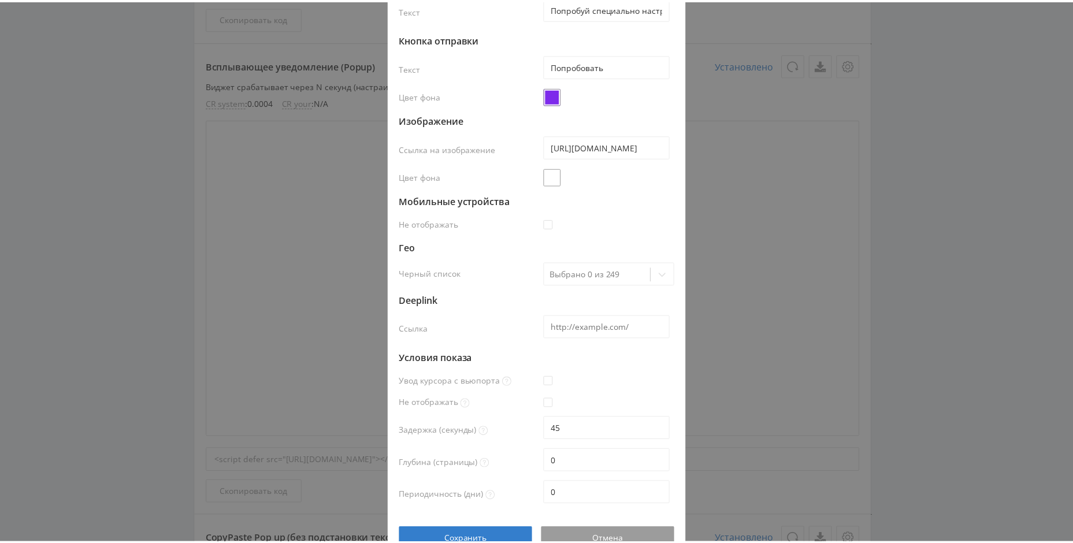
scroll to position [163, 0]
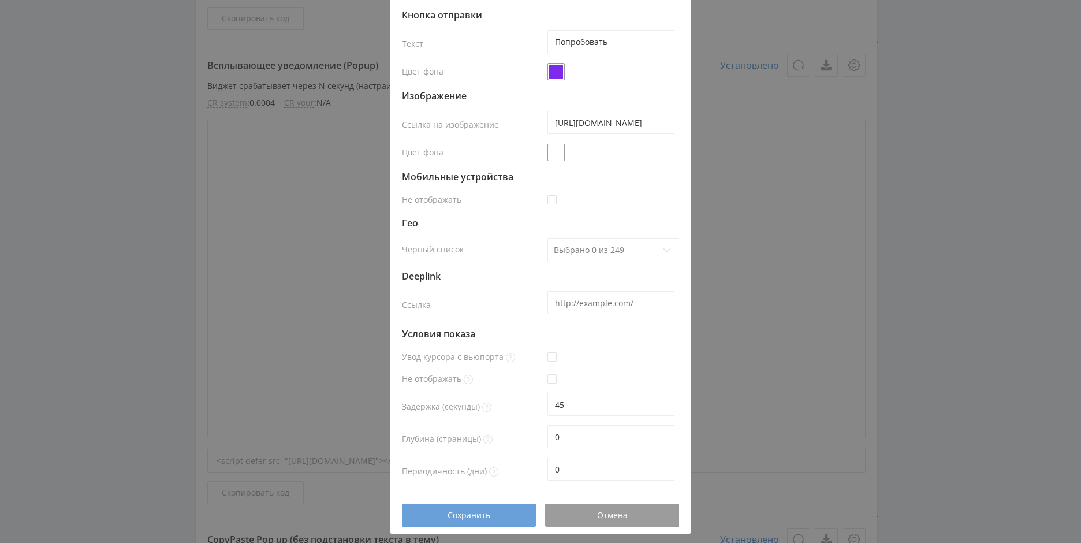
click at [473, 512] on span "Сохранить" at bounding box center [469, 515] width 43 height 9
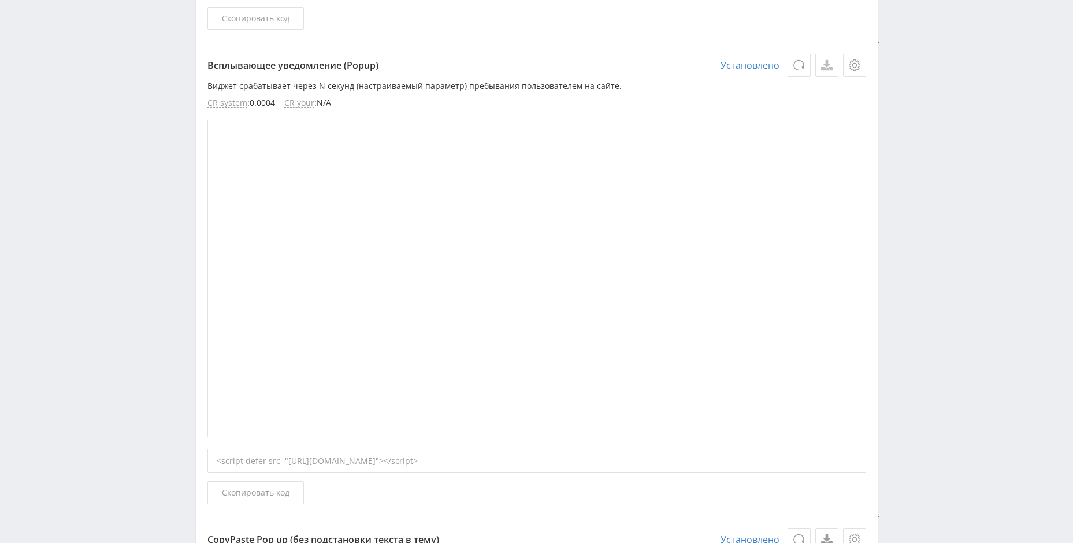
click at [827, 58] on link at bounding box center [826, 65] width 23 height 23
click at [261, 485] on button "Скопировать код" at bounding box center [255, 492] width 96 height 23
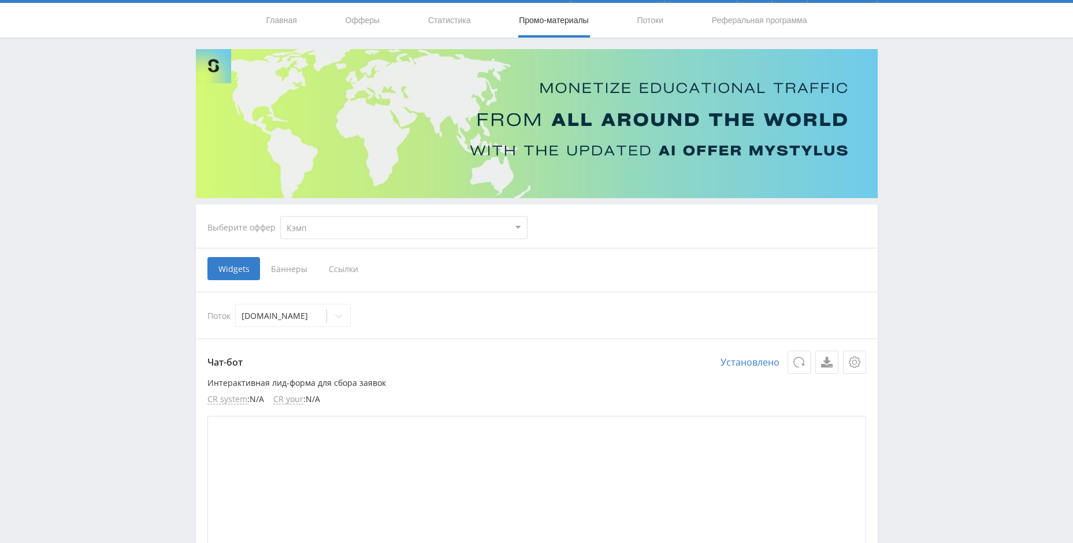
scroll to position [0, 0]
